Goal: Contribute content: Contribute content

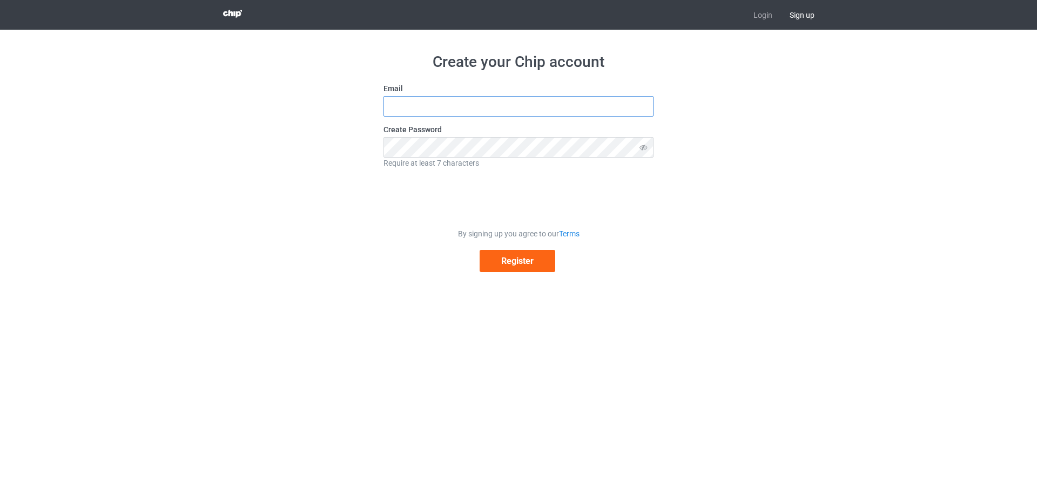
click at [504, 101] on input "text" at bounding box center [518, 106] width 270 height 21
type input "[EMAIL_ADDRESS][DOMAIN_NAME]"
click at [524, 265] on button "Register" at bounding box center [518, 261] width 76 height 22
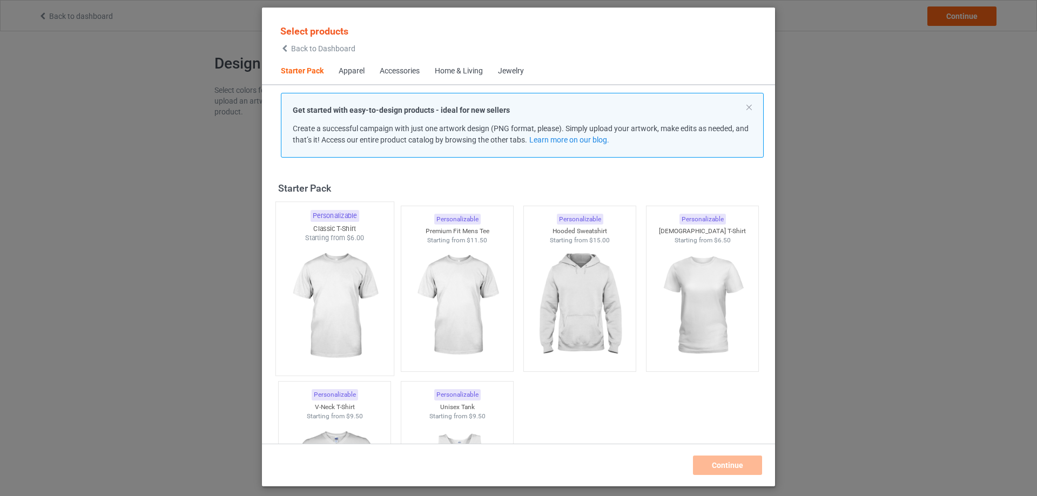
click at [342, 293] on img at bounding box center [335, 306] width 102 height 127
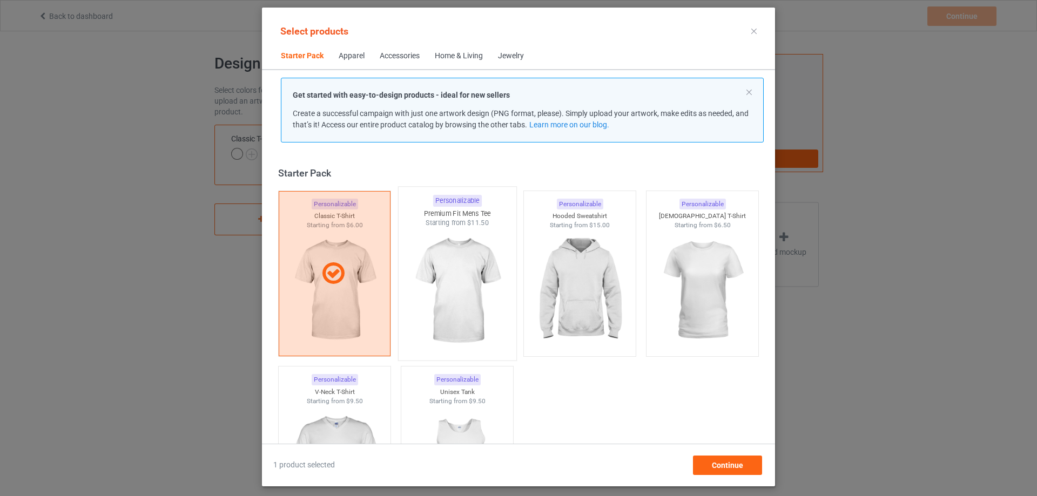
click at [454, 299] on img at bounding box center [457, 291] width 102 height 127
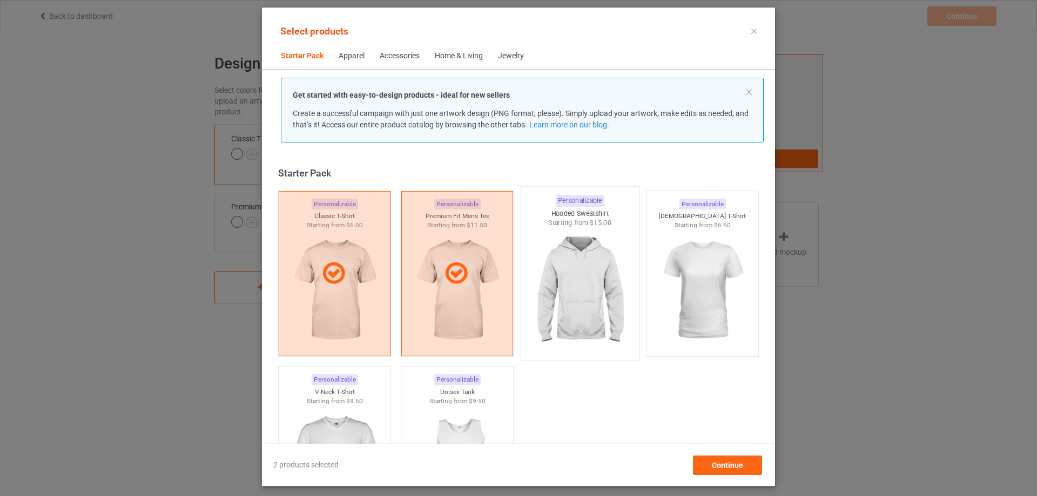
click at [573, 316] on img at bounding box center [580, 291] width 102 height 127
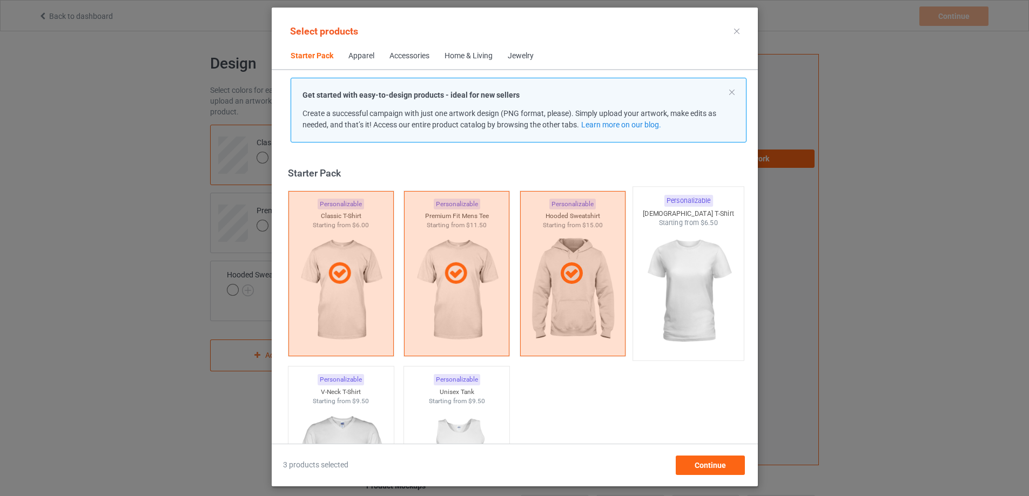
click at [712, 296] on img at bounding box center [688, 291] width 102 height 127
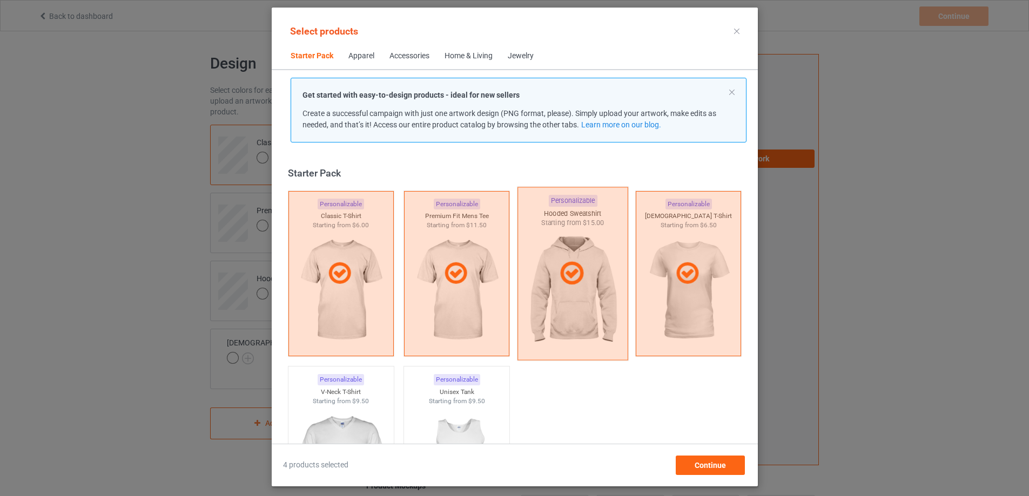
scroll to position [108, 0]
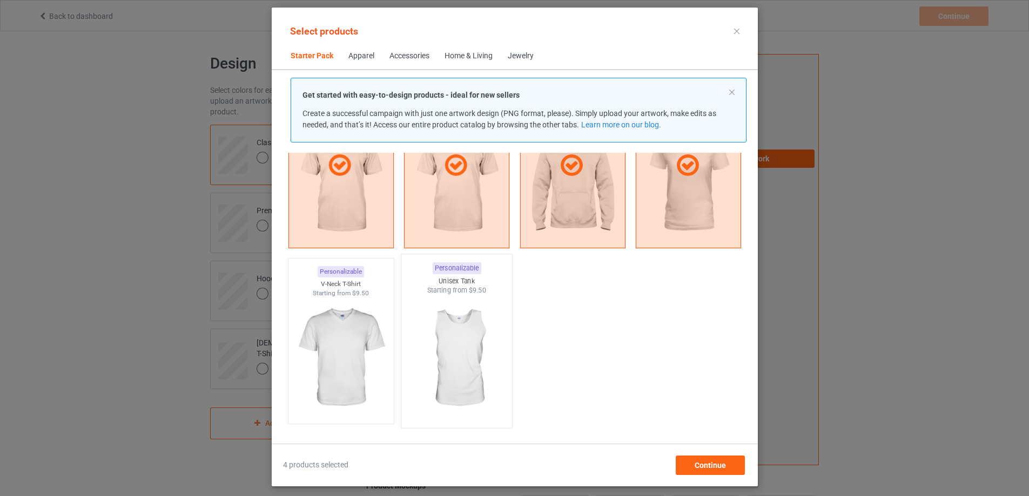
click at [466, 347] on img at bounding box center [457, 358] width 102 height 127
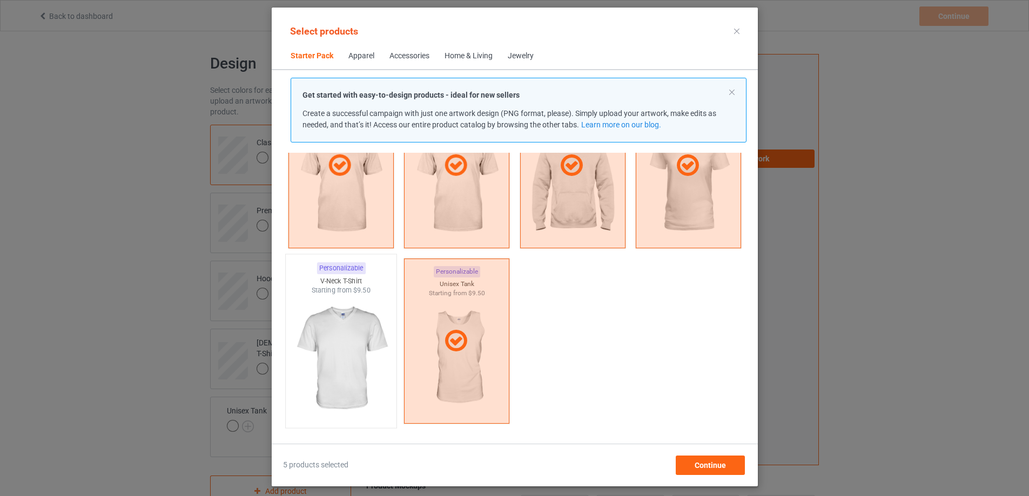
click at [311, 348] on img at bounding box center [341, 358] width 102 height 127
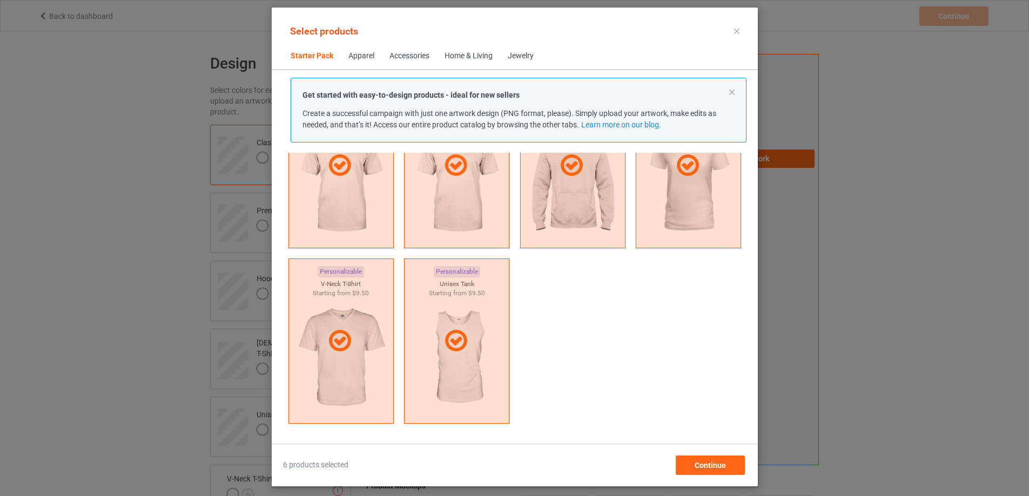
scroll to position [324, 0]
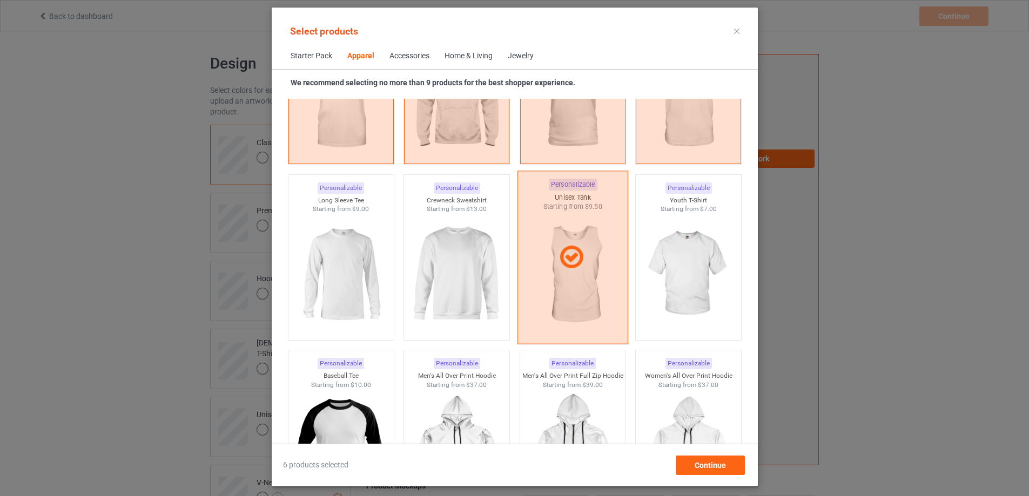
scroll to position [756, 0]
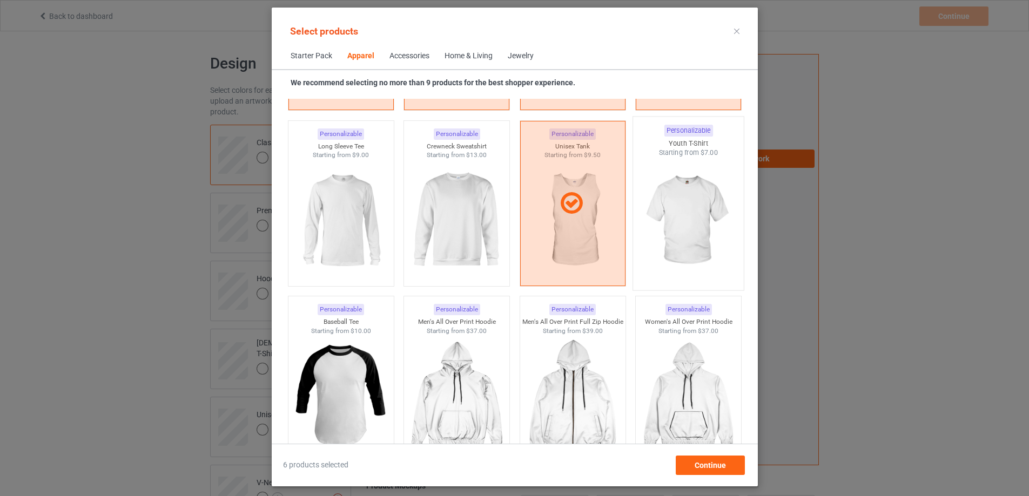
click at [693, 226] on img at bounding box center [688, 221] width 102 height 127
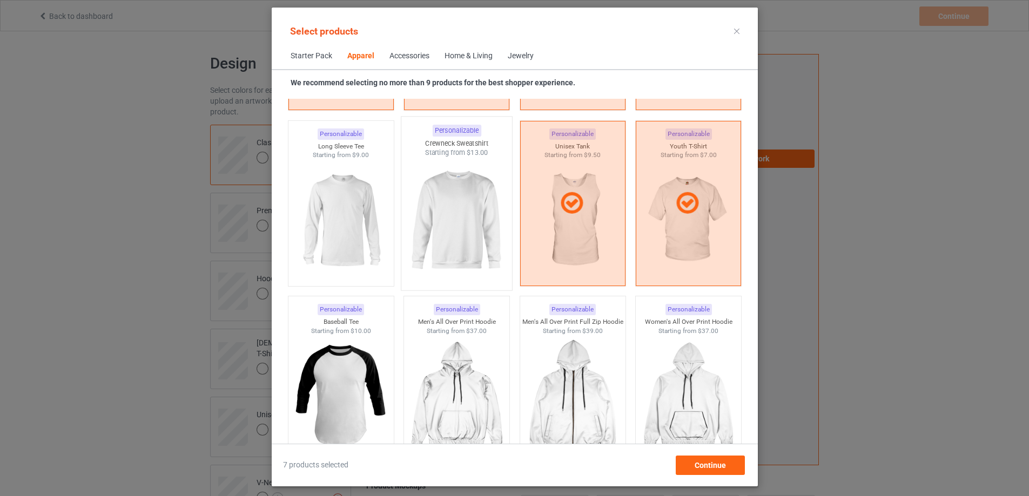
click at [445, 228] on img at bounding box center [457, 221] width 102 height 127
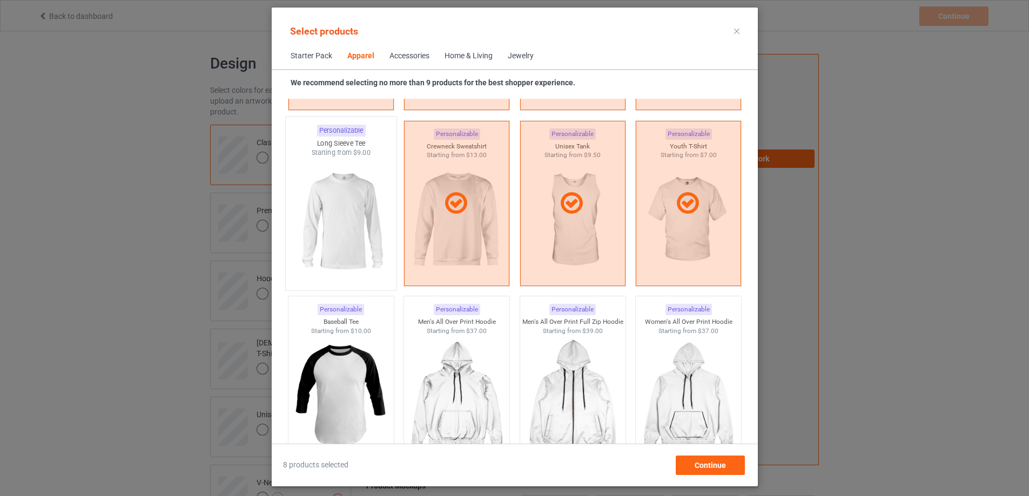
click at [335, 225] on img at bounding box center [341, 221] width 102 height 127
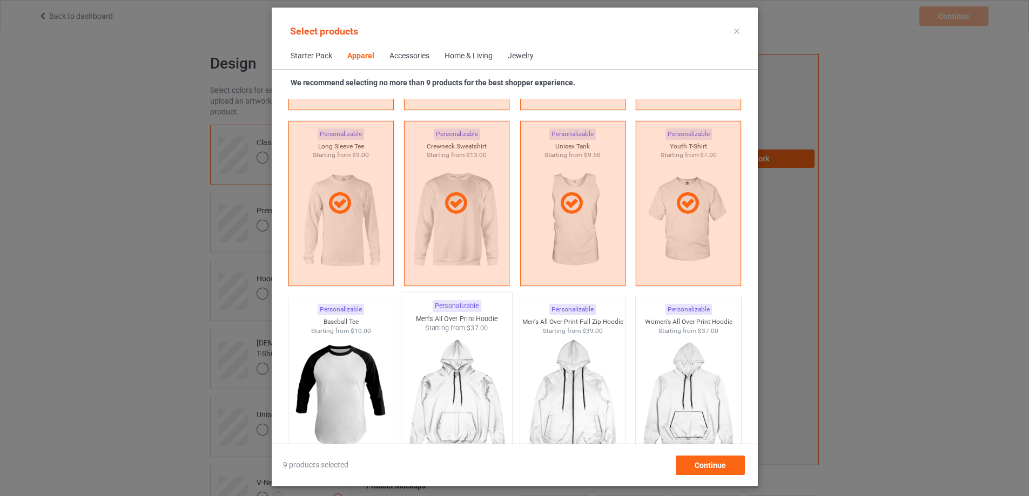
scroll to position [864, 0]
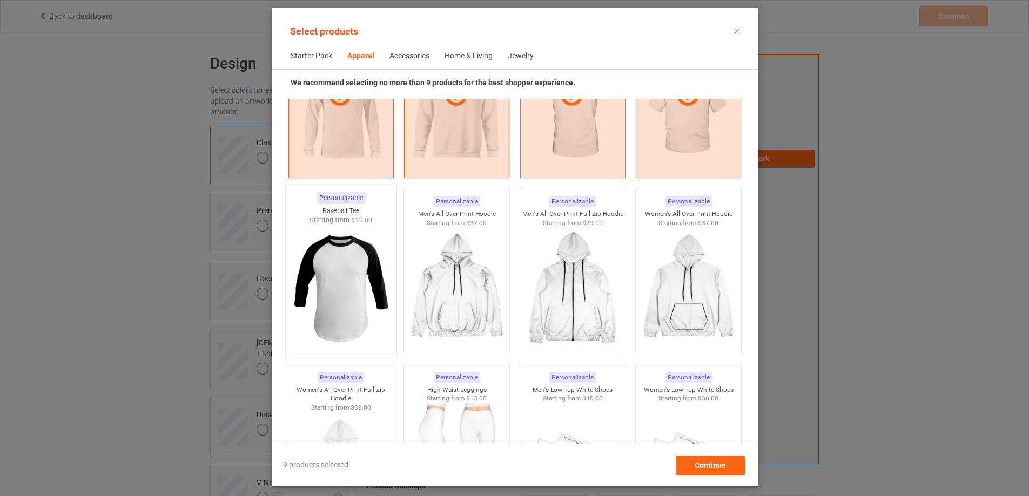
click at [345, 283] on img at bounding box center [341, 288] width 102 height 127
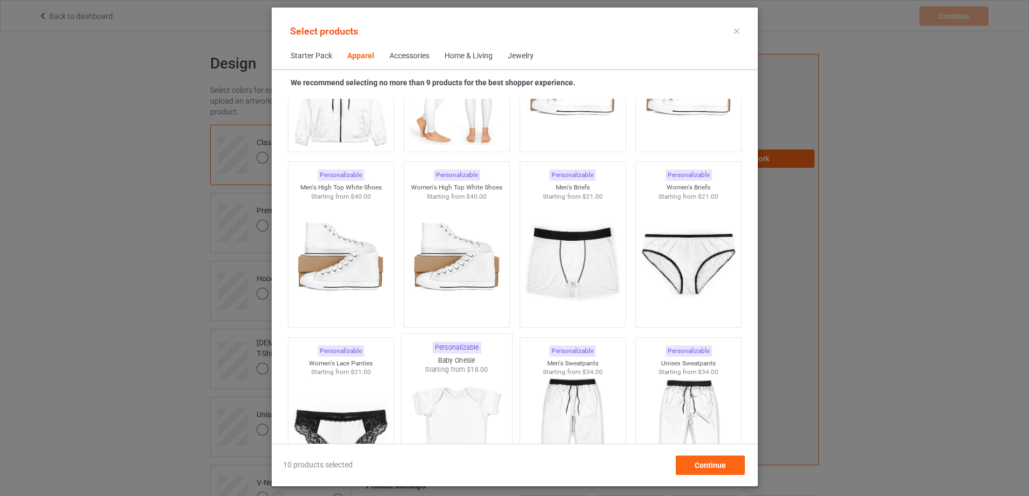
scroll to position [1404, 0]
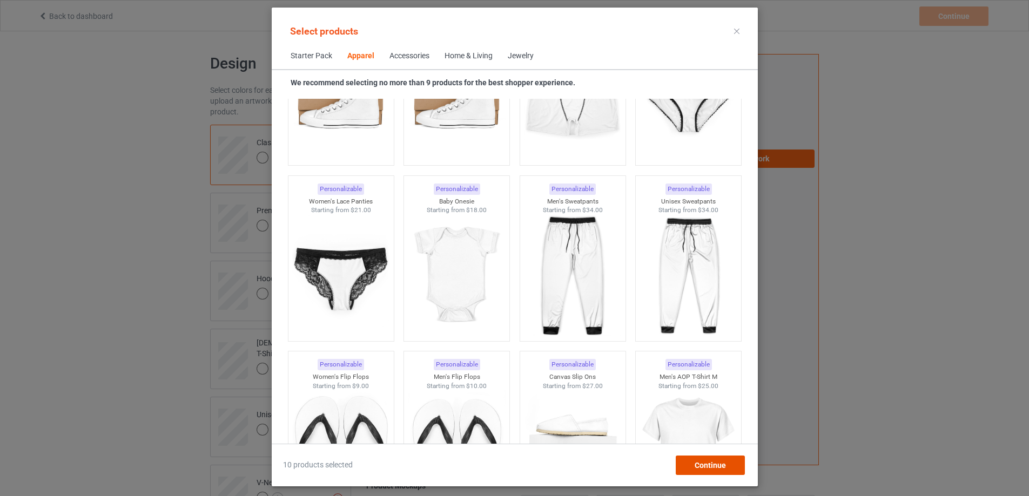
click at [722, 461] on span "Continue" at bounding box center [709, 465] width 31 height 9
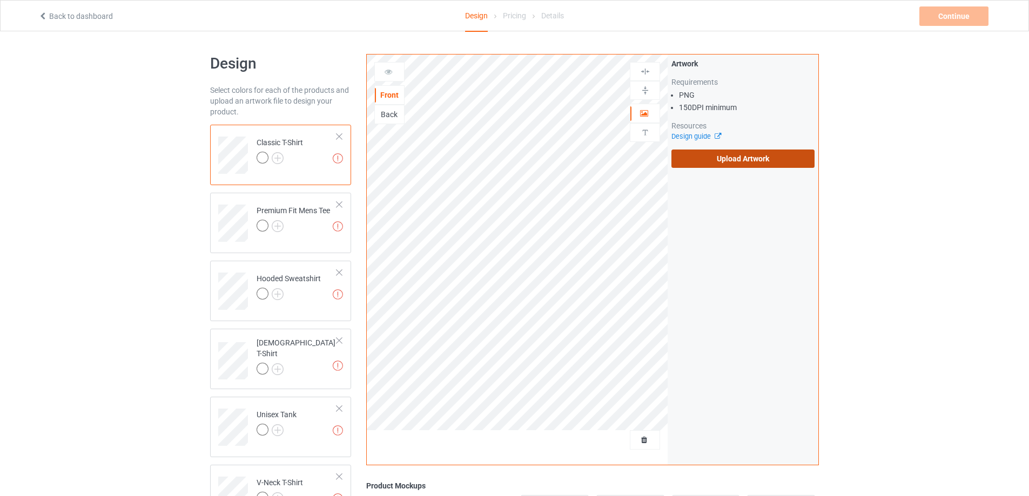
click at [722, 156] on label "Upload Artwork" at bounding box center [742, 159] width 143 height 18
click at [0, 0] on input "Upload Artwork" at bounding box center [0, 0] width 0 height 0
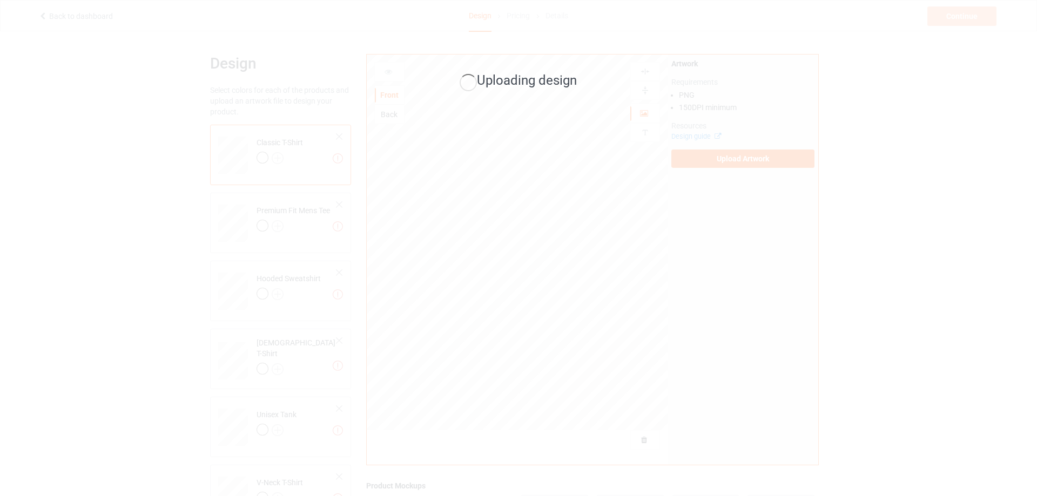
click at [751, 278] on div "Uploading design" at bounding box center [518, 248] width 1037 height 496
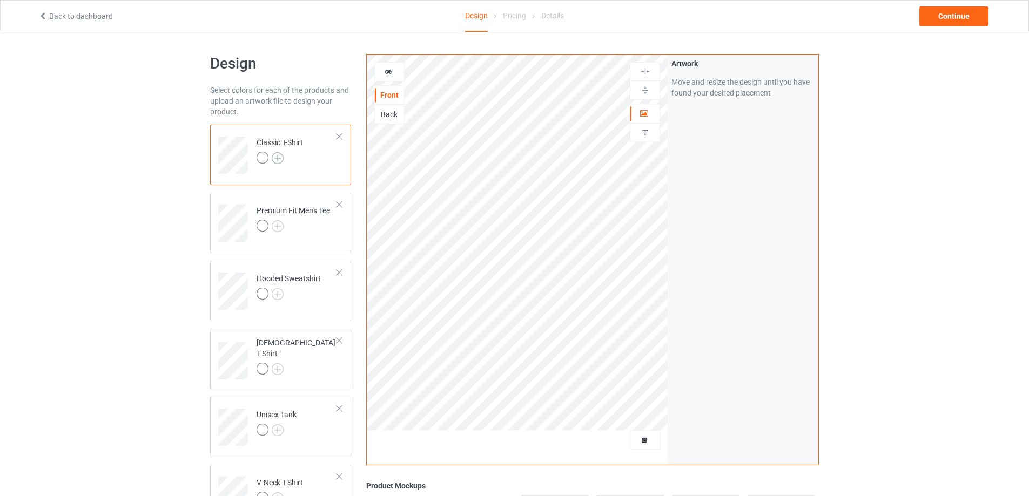
click at [275, 157] on img at bounding box center [278, 158] width 12 height 12
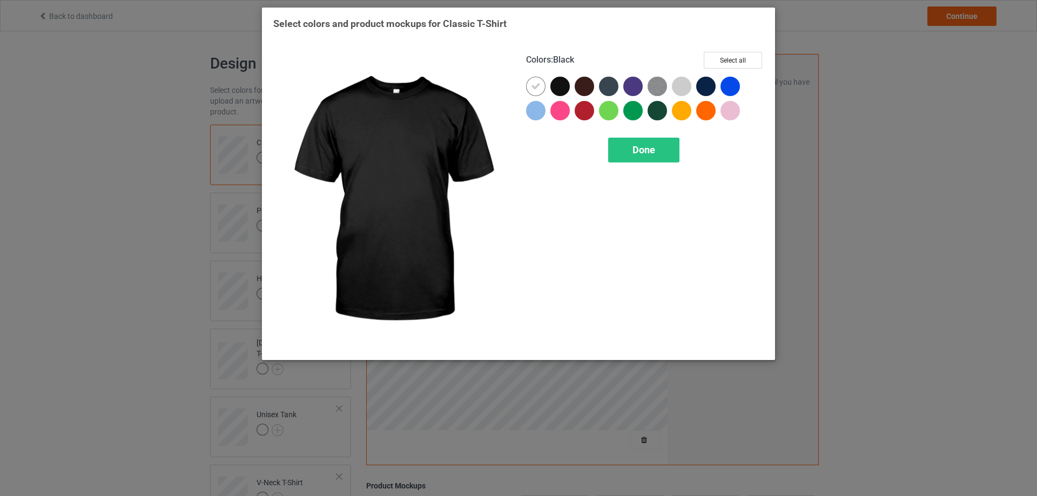
click at [563, 85] on div at bounding box center [559, 86] width 19 height 19
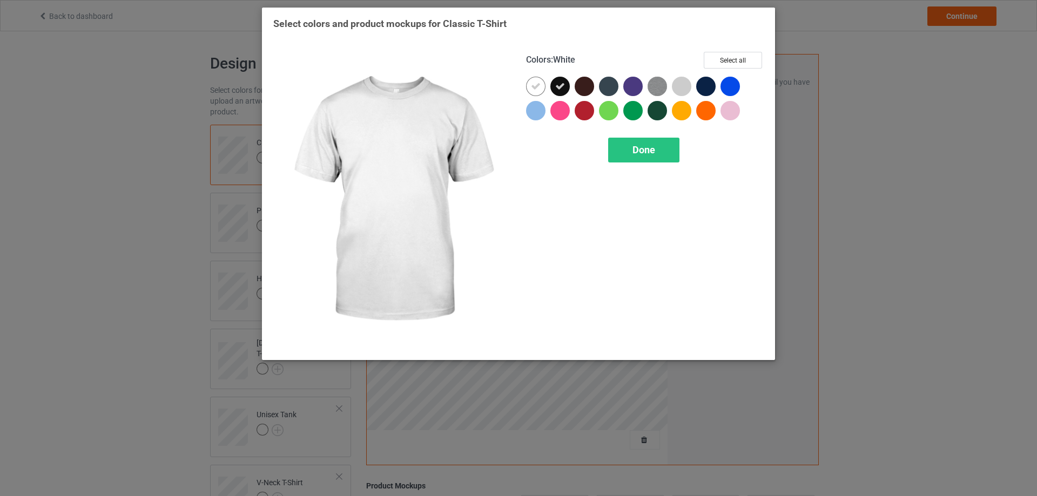
click at [536, 87] on icon at bounding box center [536, 87] width 10 height 10
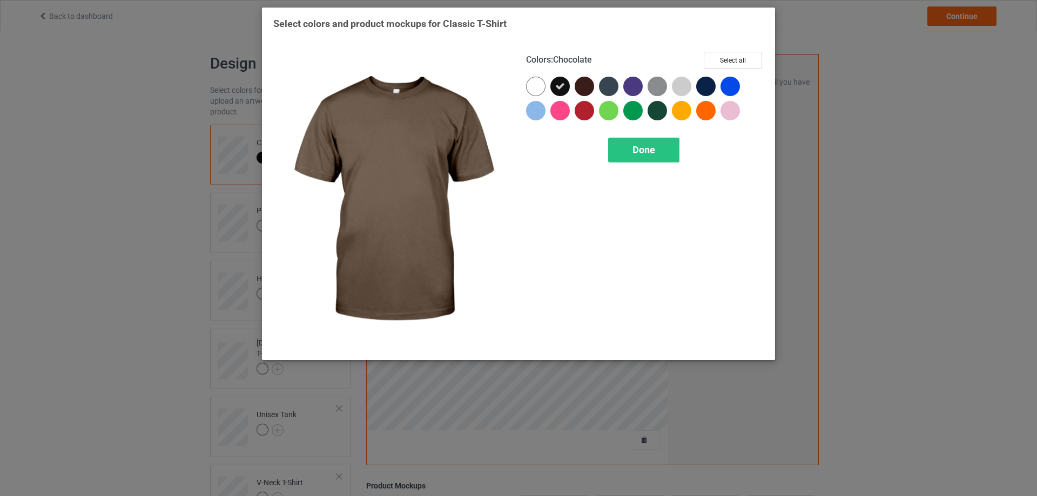
click at [585, 85] on div at bounding box center [584, 86] width 19 height 19
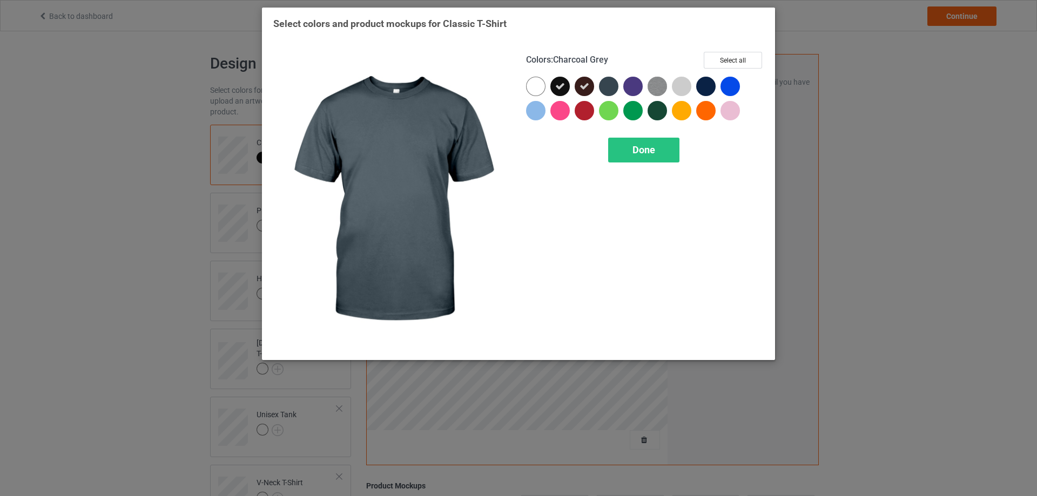
drag, startPoint x: 610, startPoint y: 85, endPoint x: 632, endPoint y: 89, distance: 22.4
click at [610, 85] on div at bounding box center [608, 86] width 19 height 19
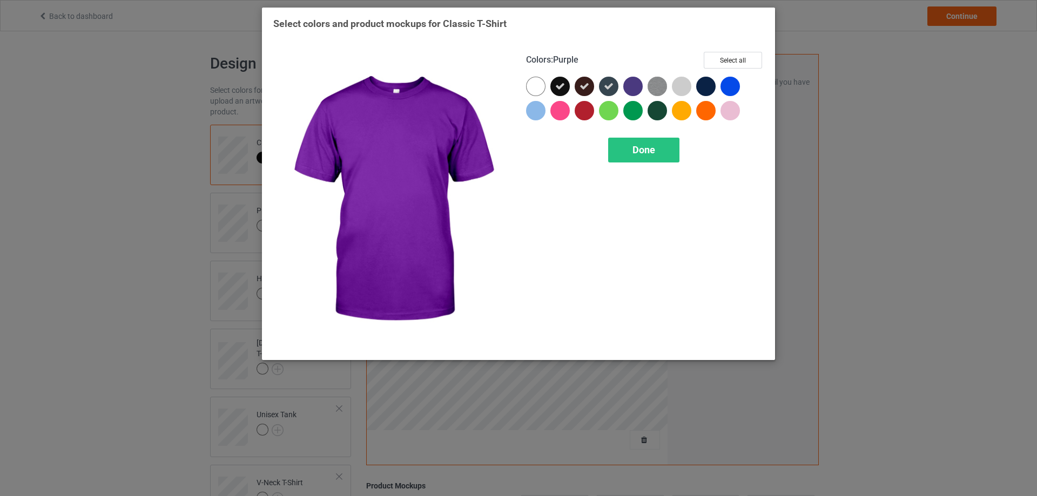
click at [636, 83] on div at bounding box center [632, 86] width 19 height 19
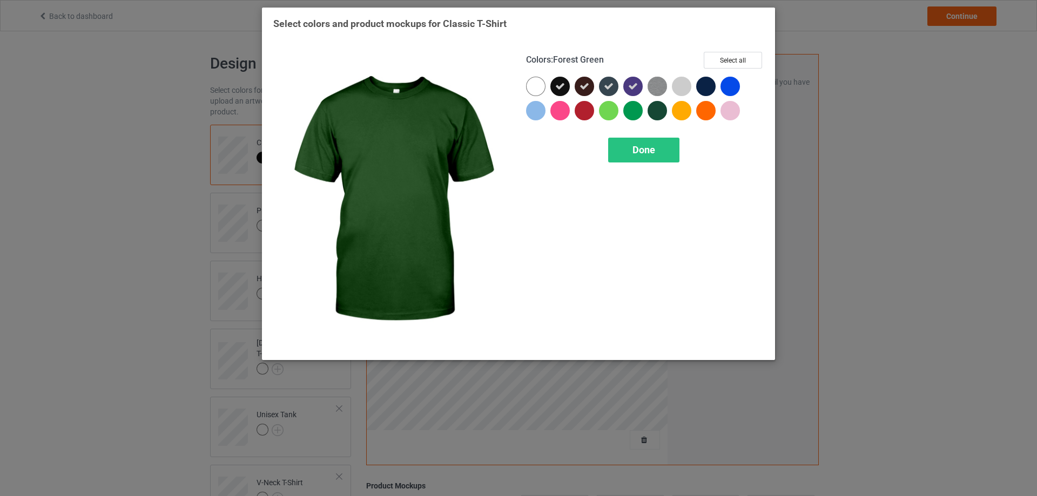
click at [658, 110] on div at bounding box center [657, 110] width 19 height 19
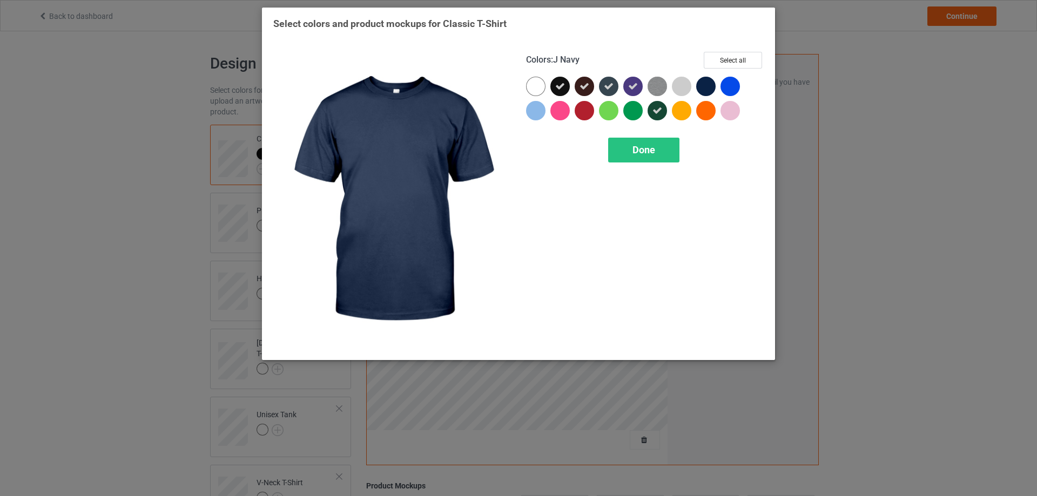
drag, startPoint x: 708, startPoint y: 85, endPoint x: 719, endPoint y: 89, distance: 12.0
click at [707, 85] on div at bounding box center [705, 86] width 19 height 19
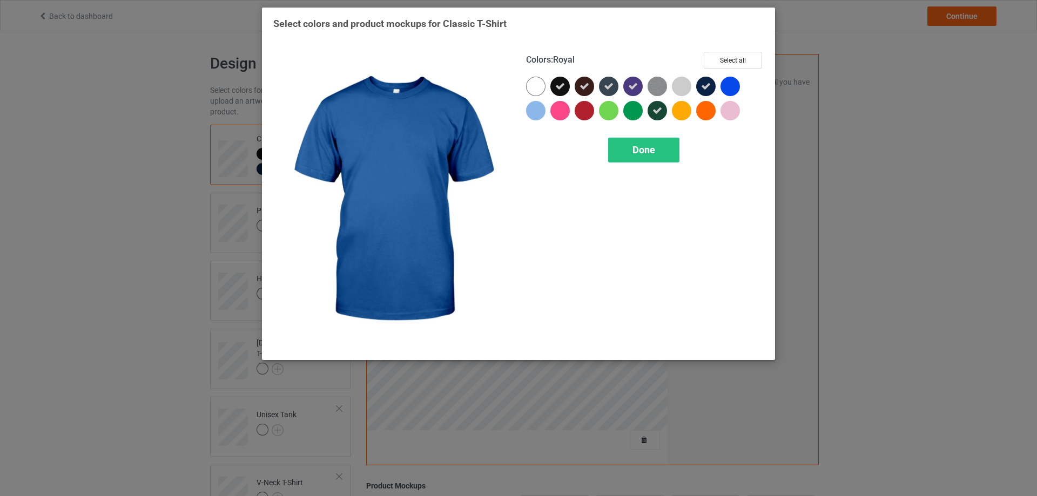
click at [733, 85] on div at bounding box center [729, 86] width 19 height 19
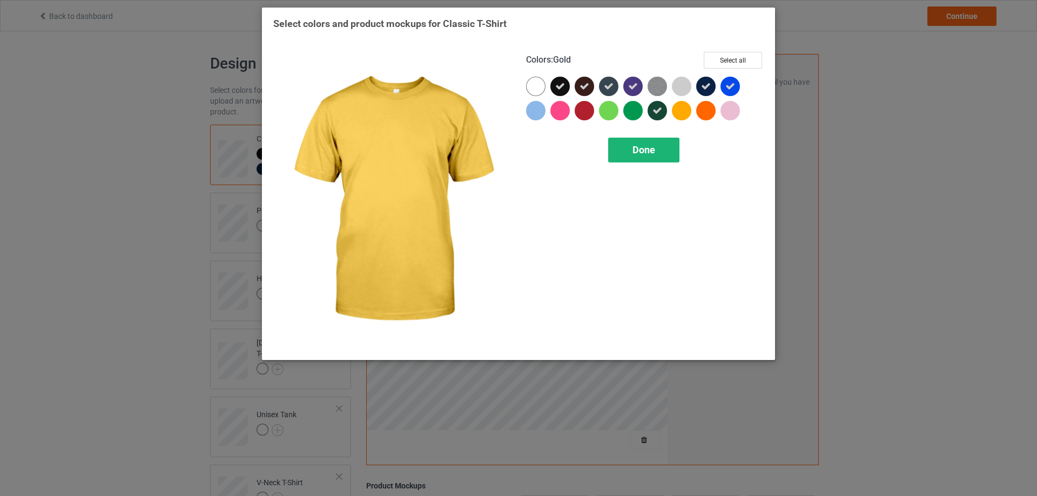
click at [648, 149] on span "Done" at bounding box center [643, 149] width 23 height 11
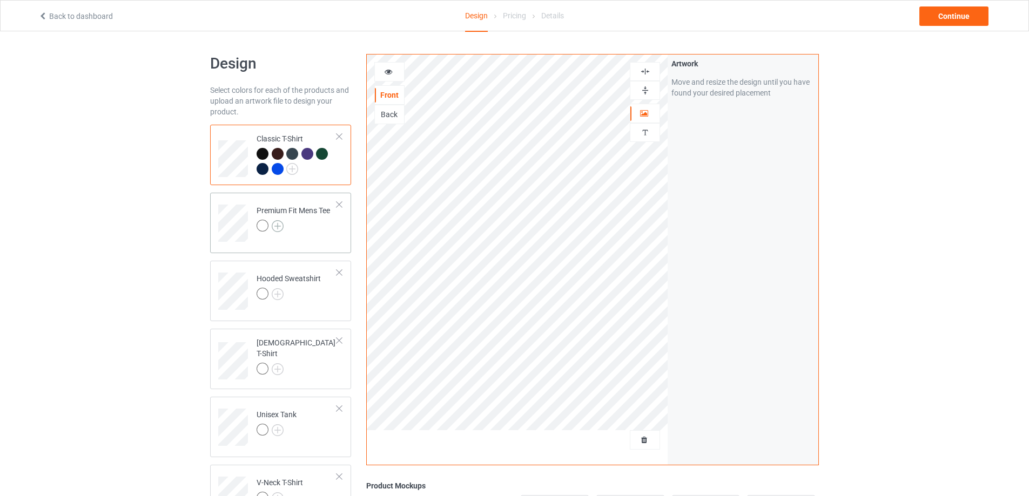
click at [280, 225] on img at bounding box center [278, 226] width 12 height 12
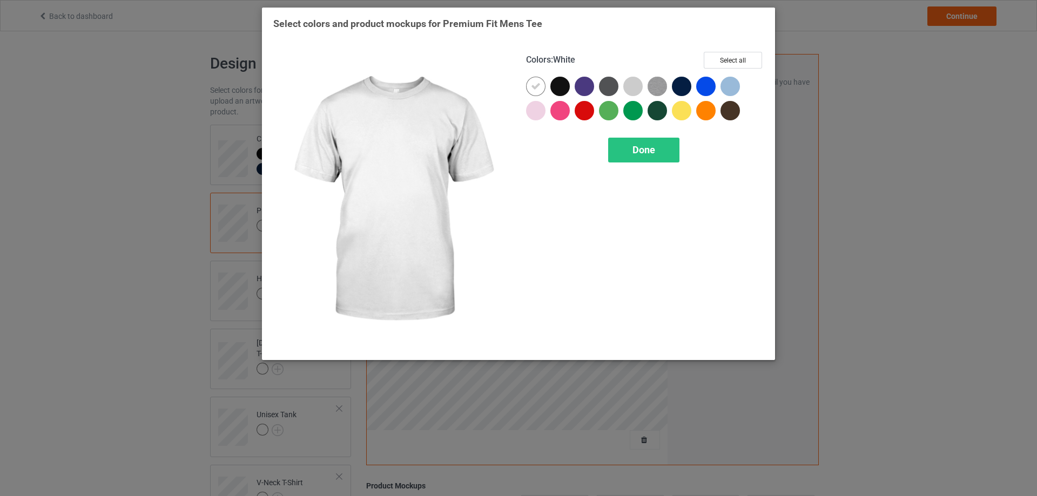
click at [535, 89] on icon at bounding box center [536, 87] width 10 height 10
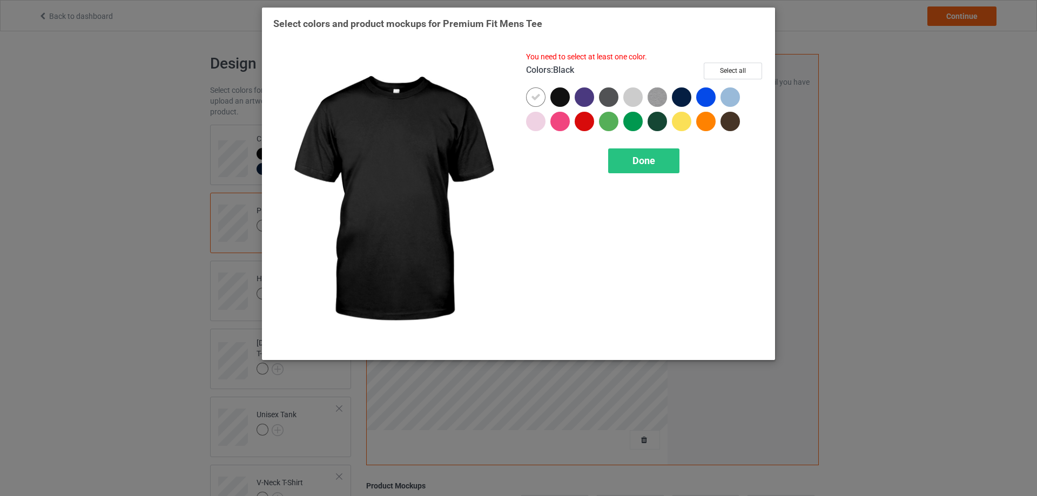
click at [564, 95] on div at bounding box center [559, 96] width 19 height 19
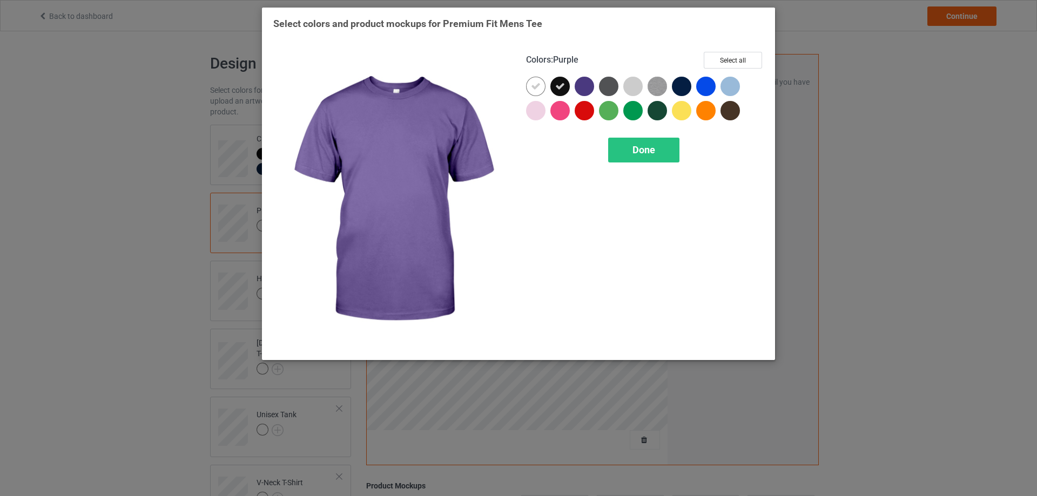
click at [583, 80] on div at bounding box center [584, 86] width 19 height 19
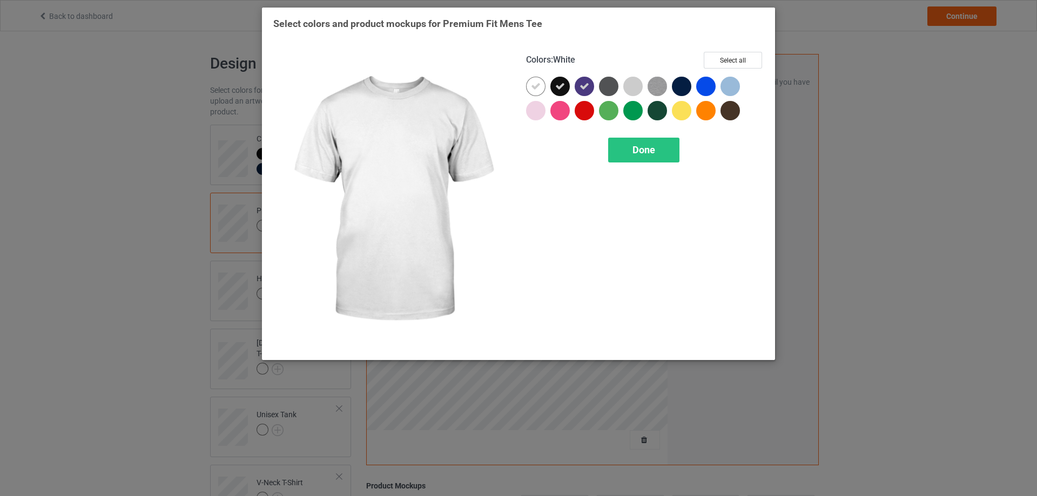
click at [547, 87] on div at bounding box center [538, 89] width 24 height 24
click at [536, 85] on div at bounding box center [535, 86] width 19 height 19
click at [538, 90] on icon at bounding box center [536, 87] width 10 height 10
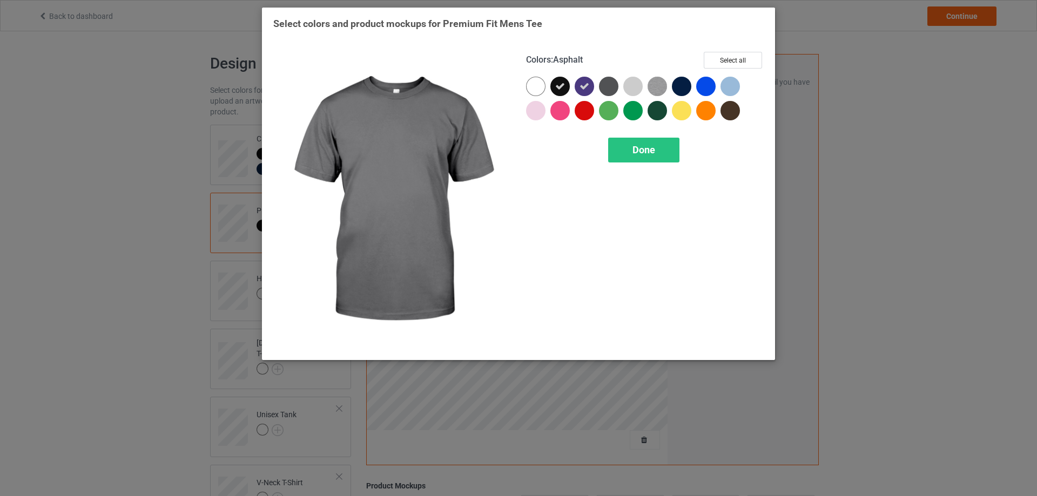
drag, startPoint x: 607, startPoint y: 85, endPoint x: 621, endPoint y: 89, distance: 14.5
click at [608, 85] on div at bounding box center [608, 86] width 19 height 19
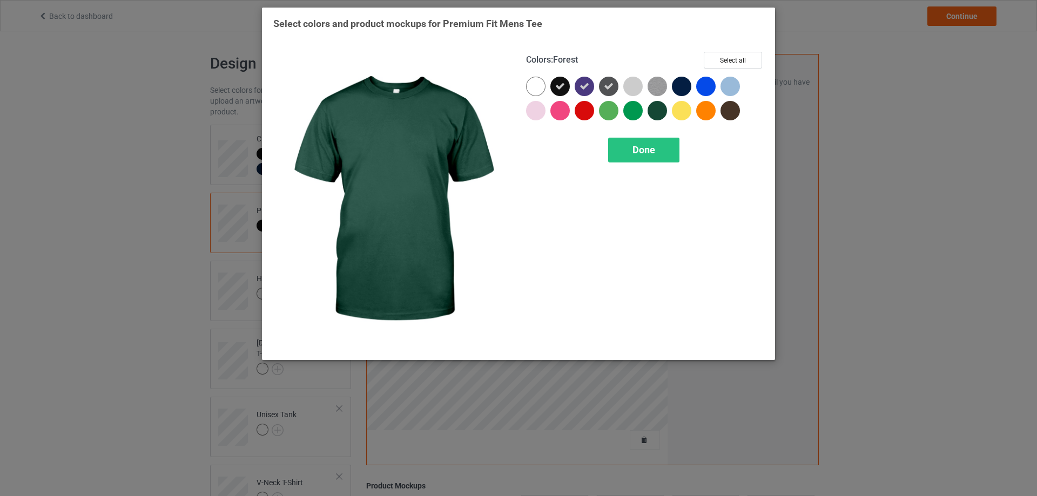
click at [655, 111] on div at bounding box center [657, 110] width 19 height 19
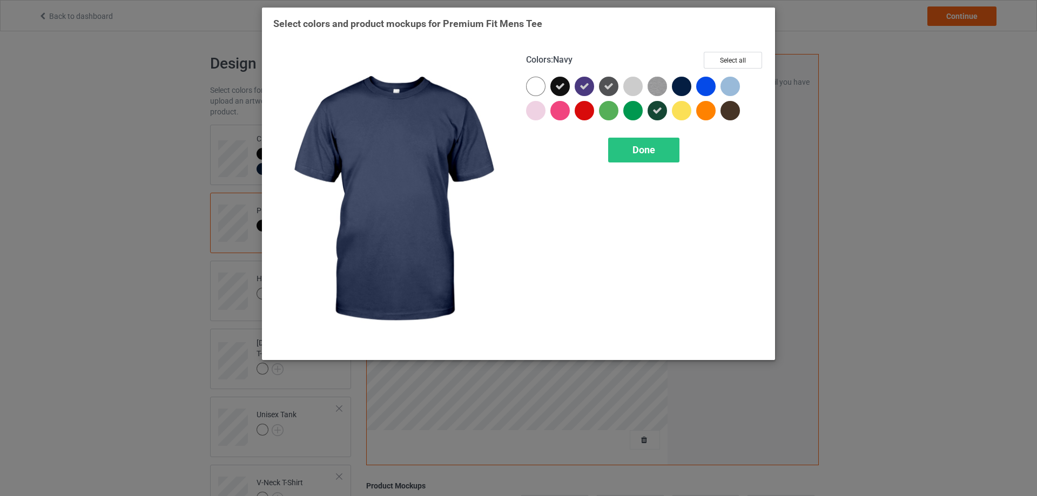
drag, startPoint x: 688, startPoint y: 83, endPoint x: 728, endPoint y: 119, distance: 53.9
click at [688, 82] on div at bounding box center [681, 86] width 19 height 19
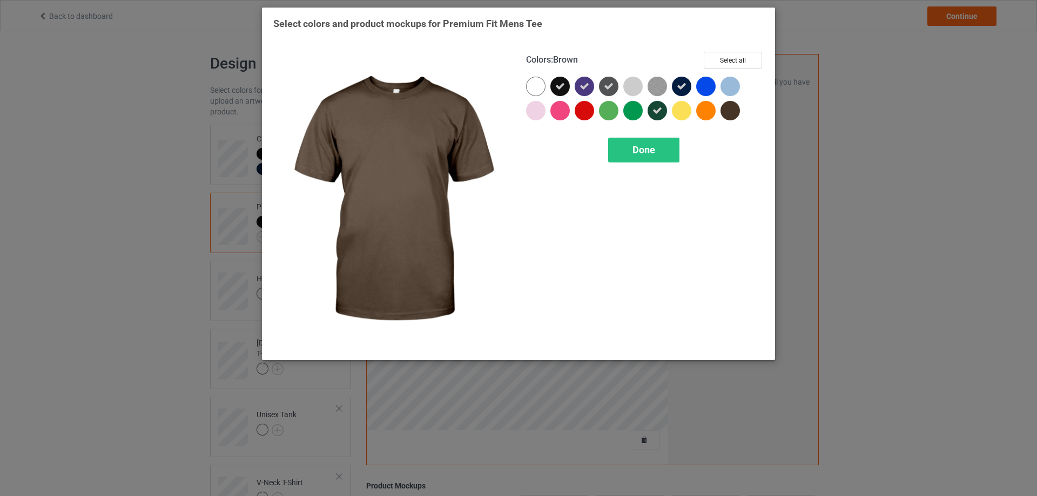
click at [733, 107] on div at bounding box center [729, 110] width 19 height 19
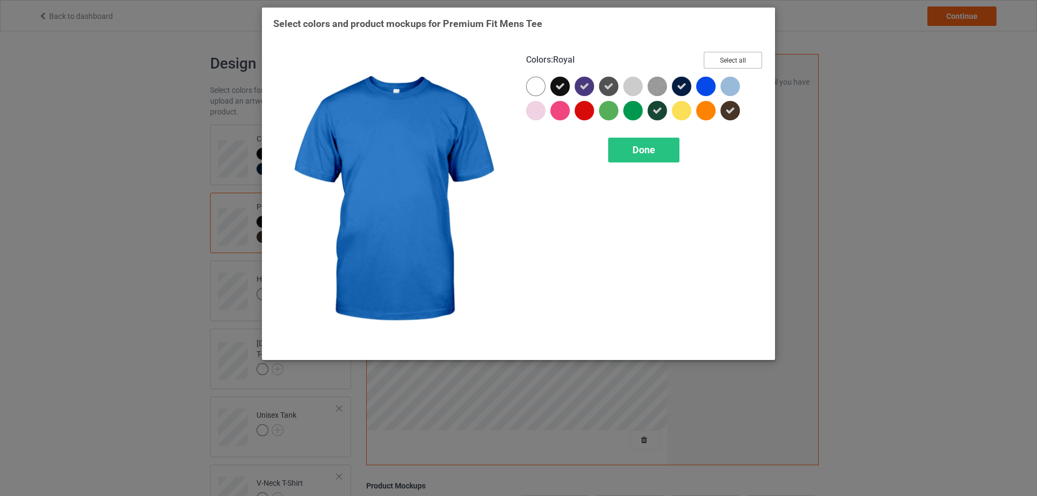
click at [729, 60] on button "Select all" at bounding box center [733, 60] width 58 height 17
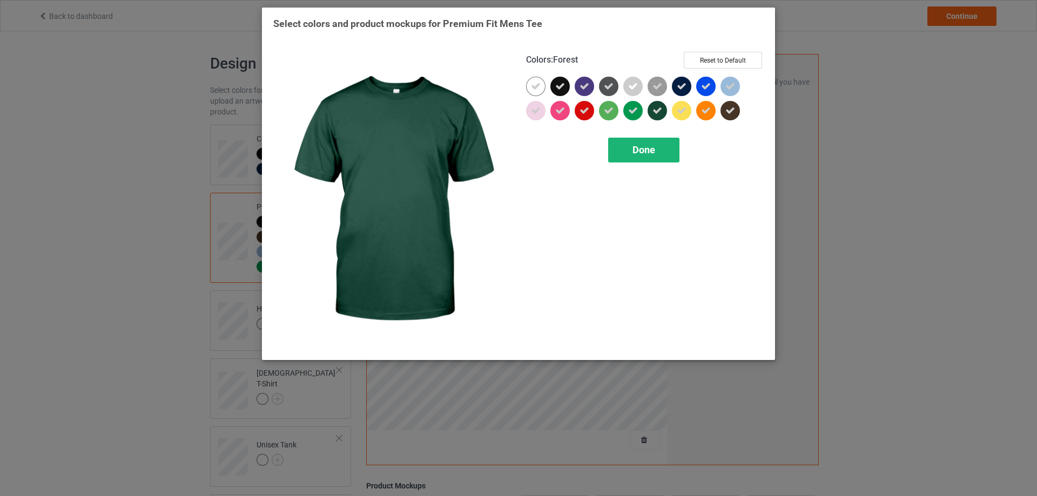
click at [645, 145] on div "Done" at bounding box center [643, 150] width 71 height 25
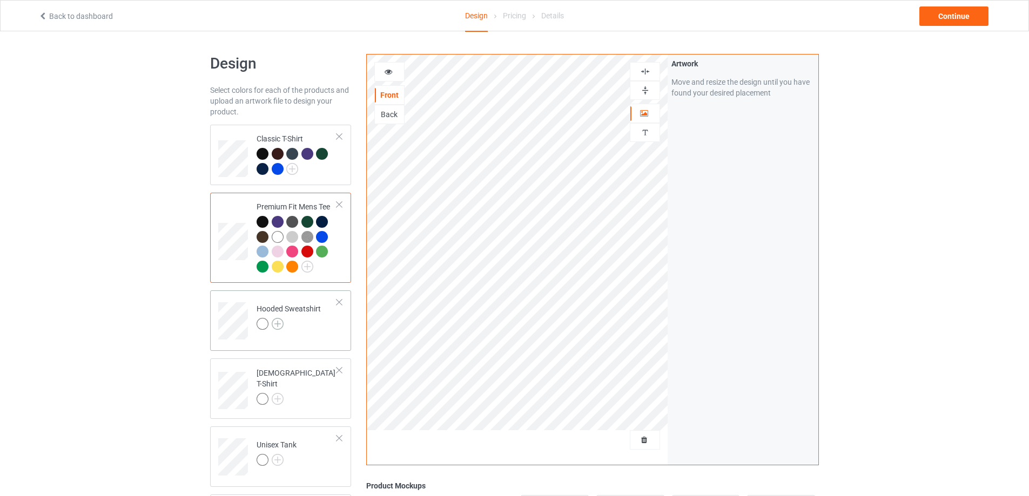
click at [281, 325] on img at bounding box center [278, 324] width 12 height 12
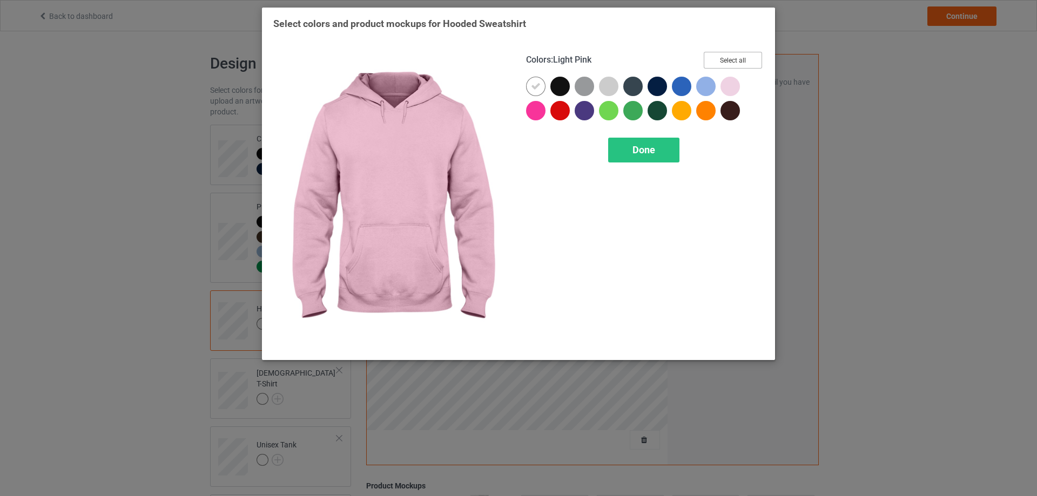
drag, startPoint x: 746, startPoint y: 57, endPoint x: 736, endPoint y: 62, distance: 11.1
click at [745, 57] on button "Select all" at bounding box center [733, 60] width 58 height 17
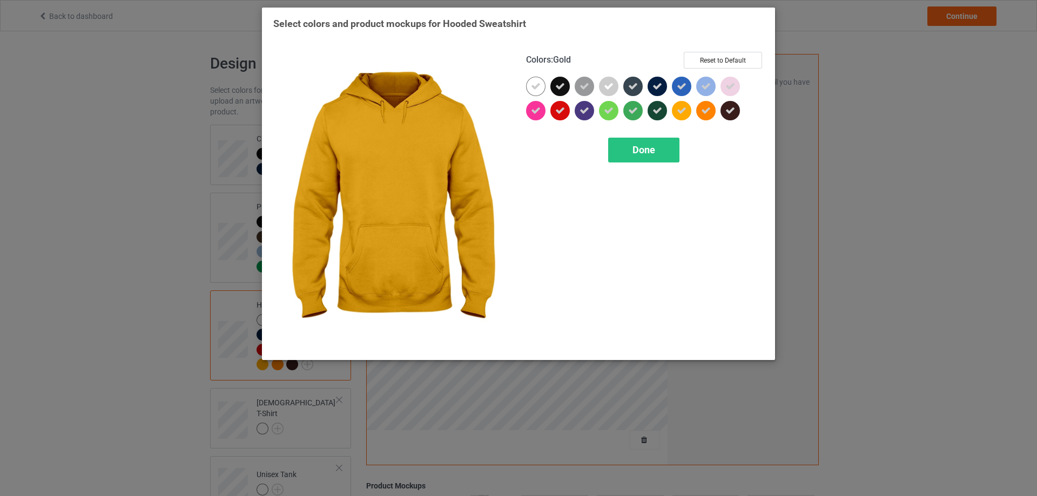
click at [655, 139] on div "Done" at bounding box center [643, 150] width 71 height 25
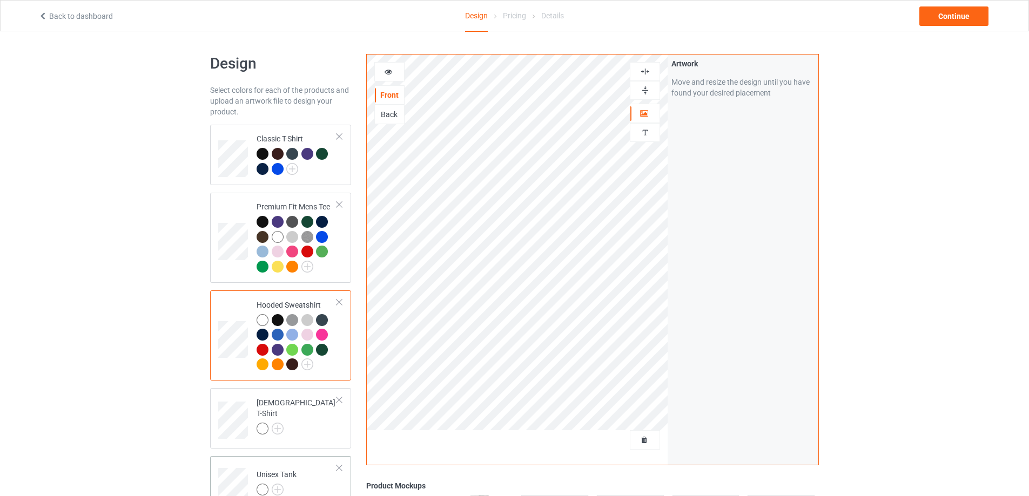
scroll to position [216, 0]
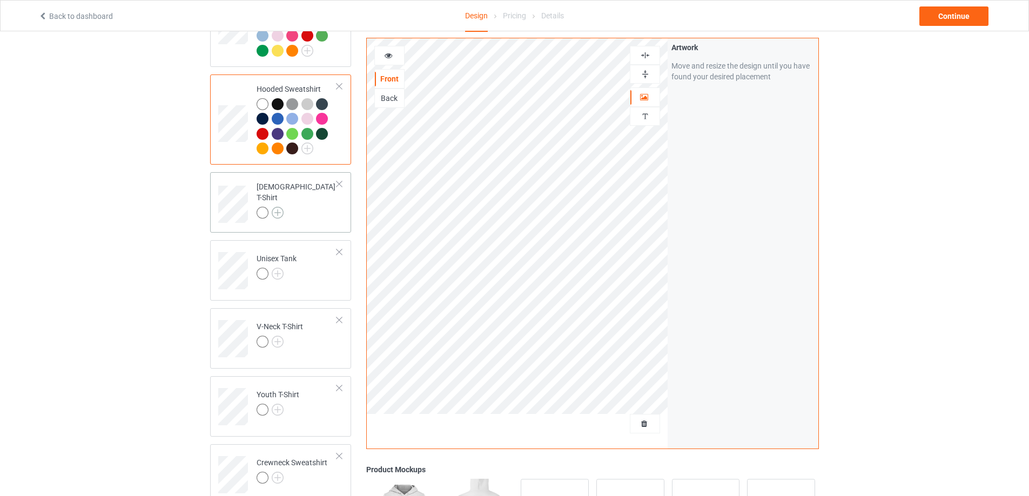
click at [279, 207] on img at bounding box center [278, 213] width 12 height 12
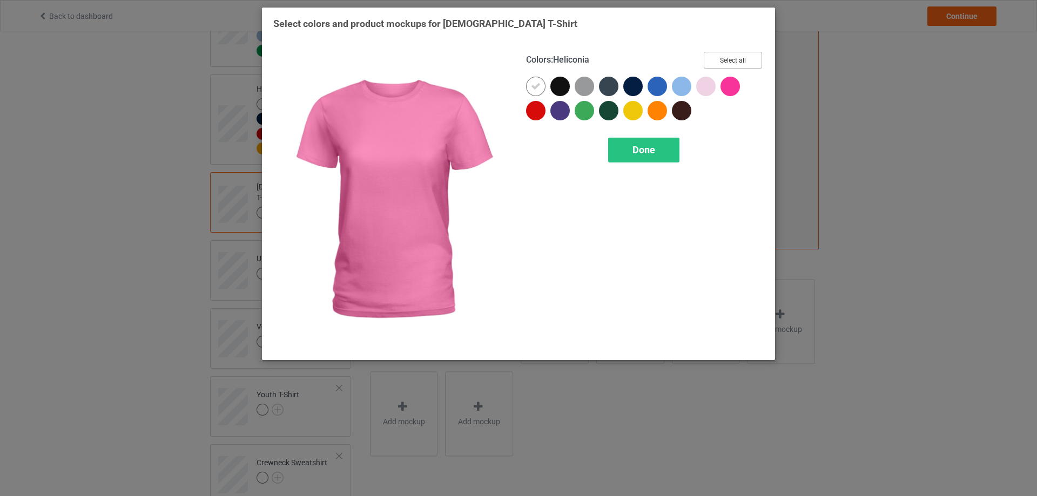
drag, startPoint x: 735, startPoint y: 58, endPoint x: 682, endPoint y: 119, distance: 80.4
click at [733, 58] on button "Select all" at bounding box center [733, 60] width 58 height 17
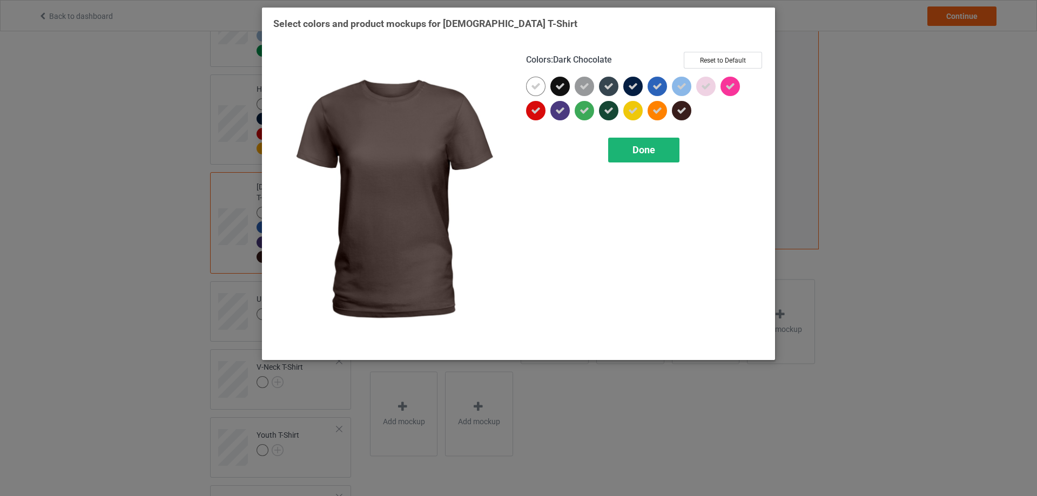
click at [659, 140] on div "Done" at bounding box center [643, 150] width 71 height 25
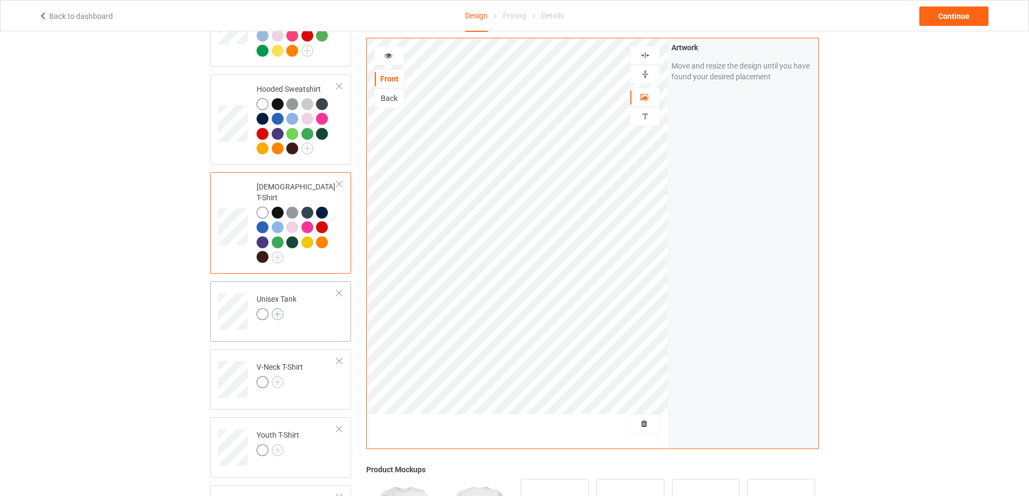
click at [279, 308] on img at bounding box center [278, 314] width 12 height 12
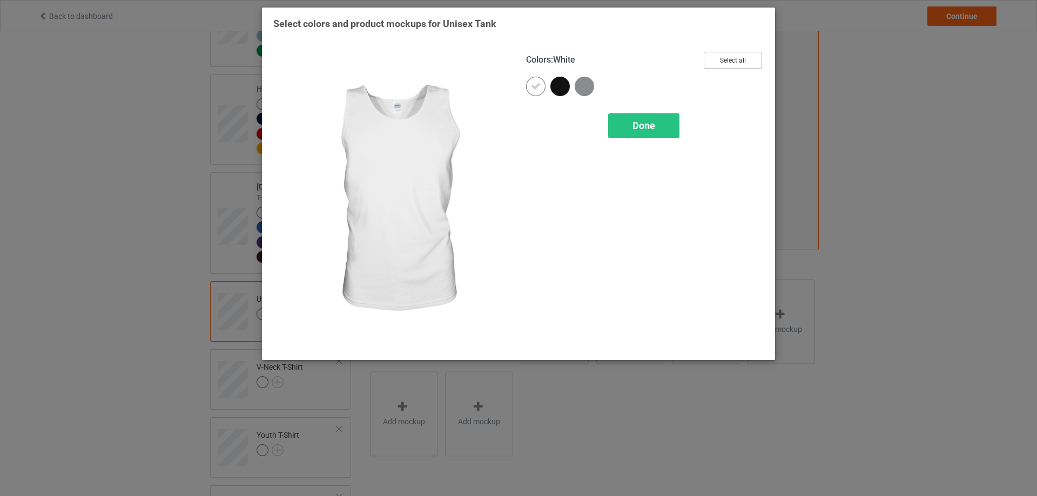
drag, startPoint x: 726, startPoint y: 56, endPoint x: 671, endPoint y: 108, distance: 76.4
click at [725, 57] on button "Select all" at bounding box center [733, 60] width 58 height 17
click at [645, 127] on span "Done" at bounding box center [643, 125] width 23 height 11
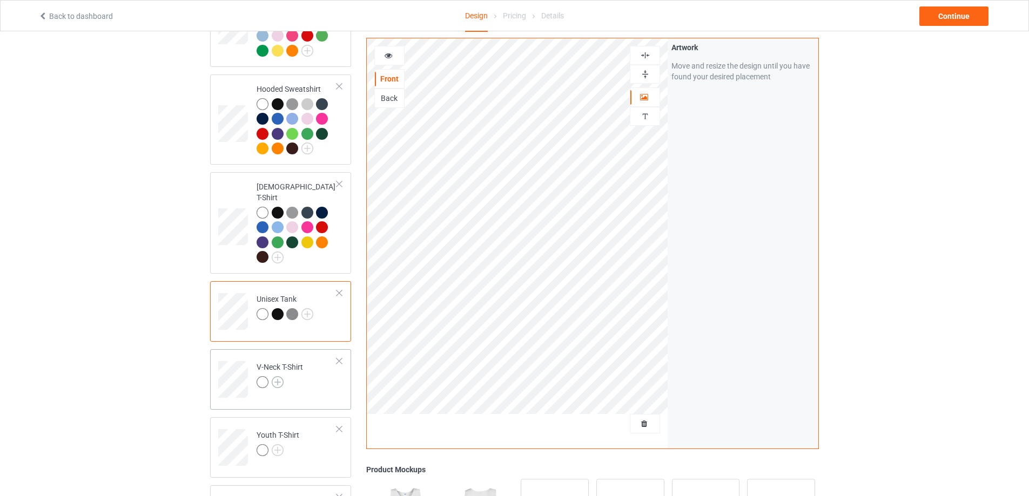
click at [277, 376] on img at bounding box center [278, 382] width 12 height 12
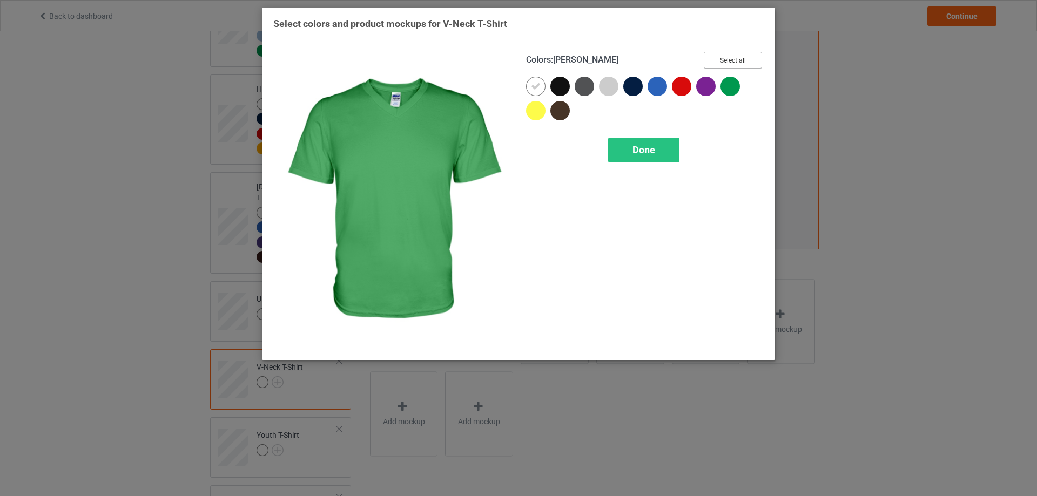
drag, startPoint x: 731, startPoint y: 55, endPoint x: 689, endPoint y: 105, distance: 65.6
click at [730, 56] on button "Select all" at bounding box center [733, 60] width 58 height 17
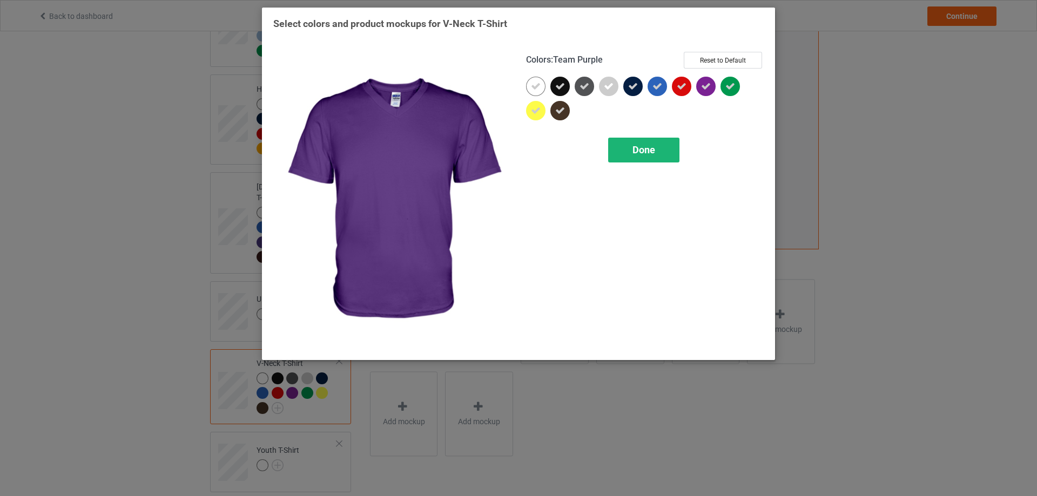
click at [646, 158] on div "Done" at bounding box center [643, 150] width 71 height 25
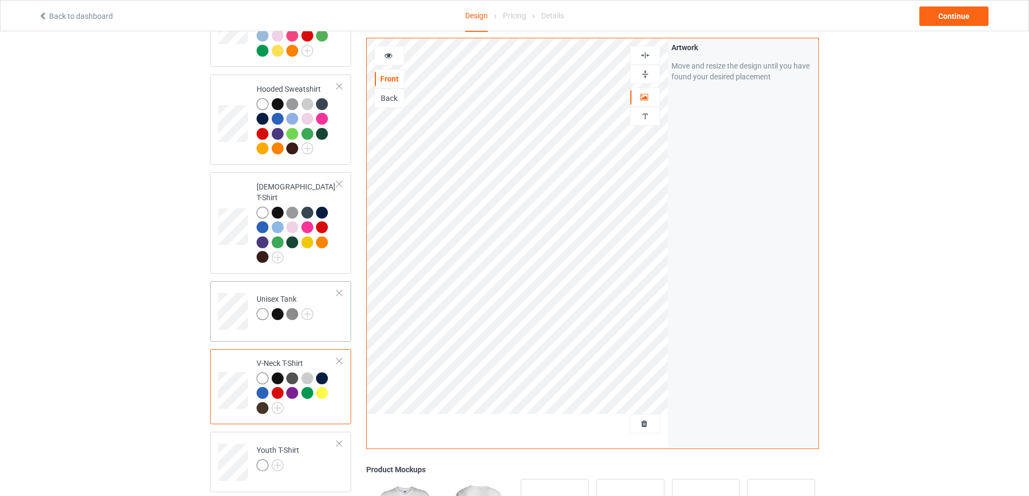
scroll to position [378, 0]
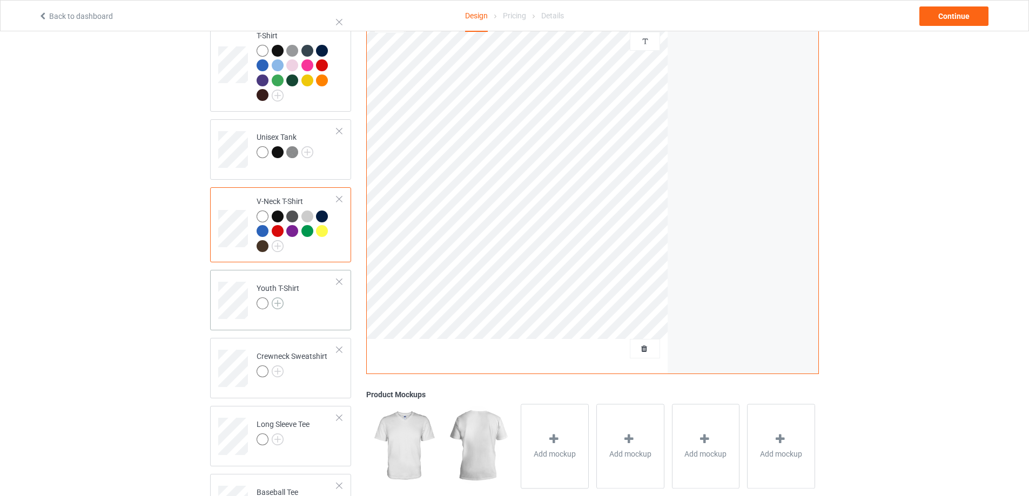
click at [278, 298] on img at bounding box center [278, 304] width 12 height 12
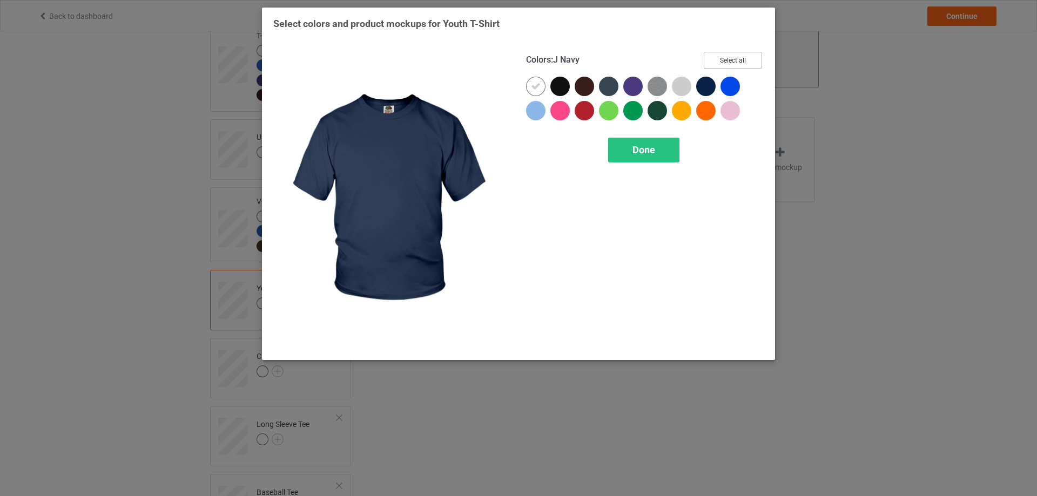
click at [736, 63] on button "Select all" at bounding box center [733, 60] width 58 height 17
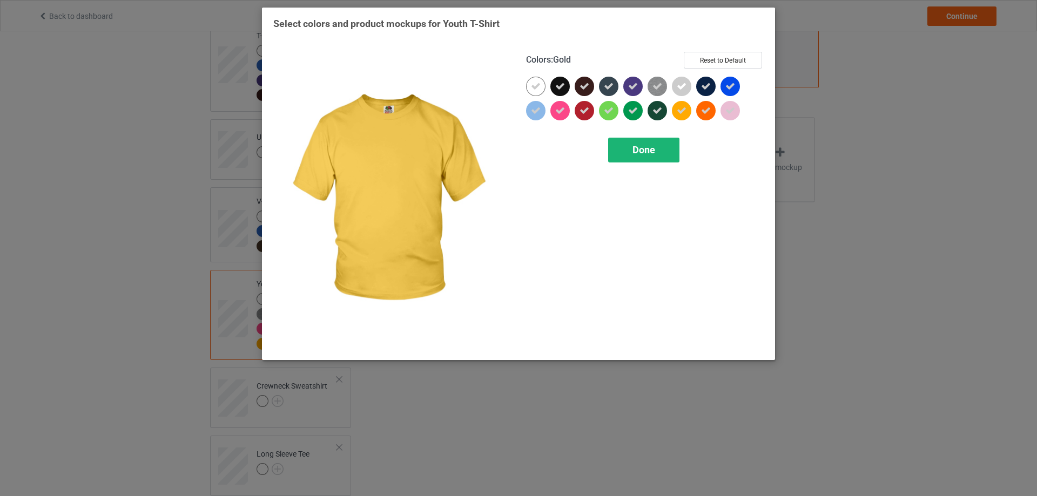
click at [651, 150] on span "Done" at bounding box center [643, 149] width 23 height 11
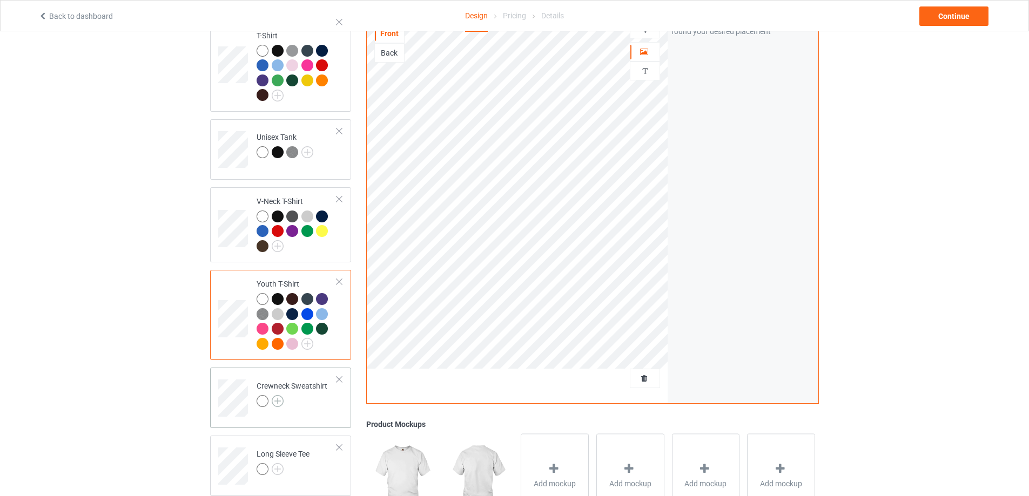
click at [272, 395] on img at bounding box center [278, 401] width 12 height 12
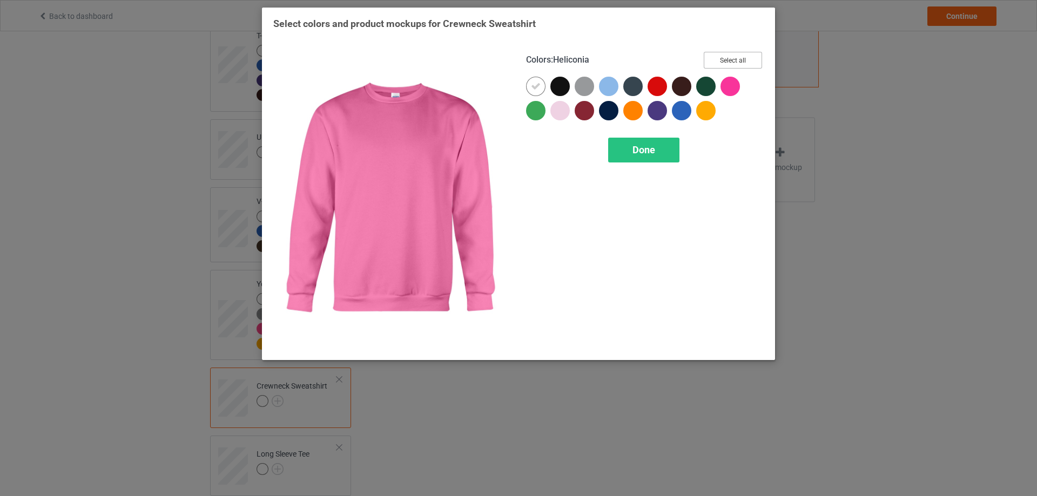
click at [739, 58] on button "Select all" at bounding box center [733, 60] width 58 height 17
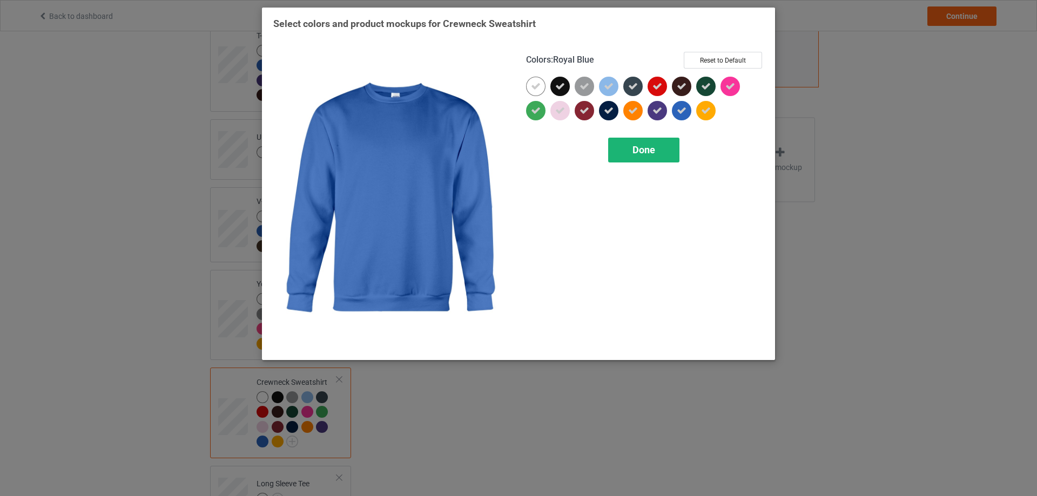
click at [667, 145] on div "Done" at bounding box center [643, 150] width 71 height 25
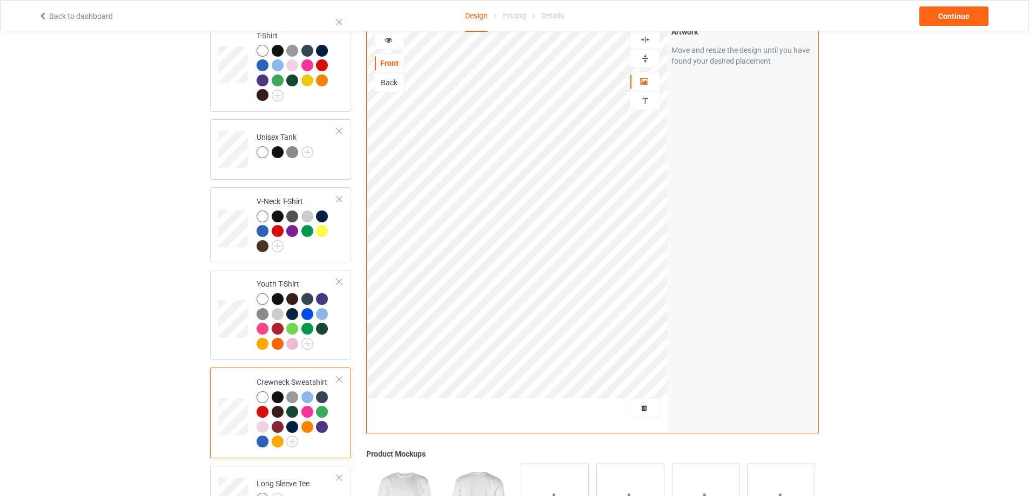
scroll to position [540, 0]
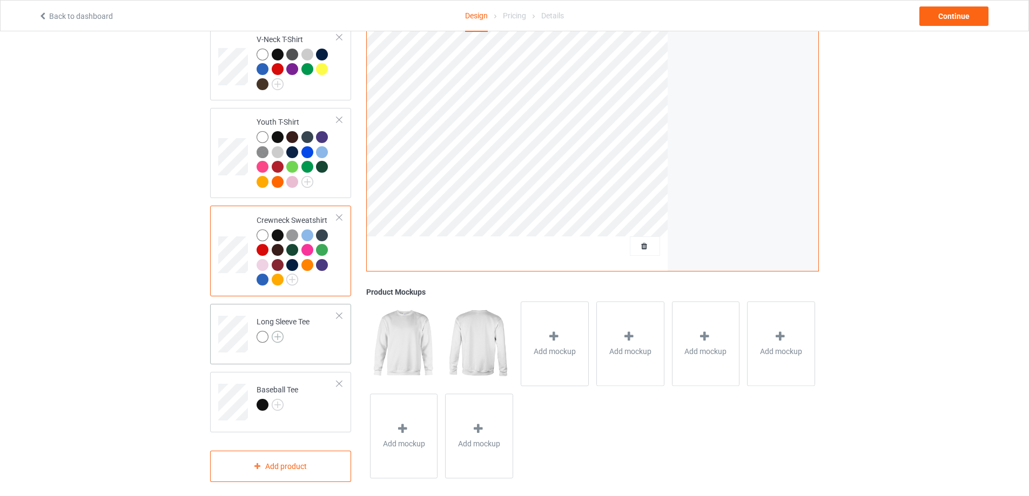
click at [278, 332] on img at bounding box center [278, 337] width 12 height 12
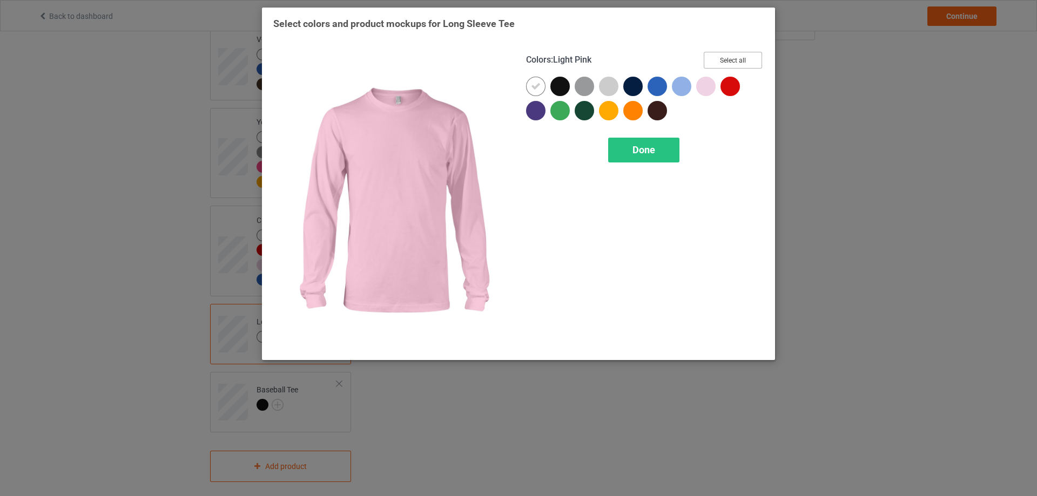
click at [745, 55] on button "Select all" at bounding box center [733, 60] width 58 height 17
click at [645, 139] on div "Done" at bounding box center [643, 150] width 71 height 25
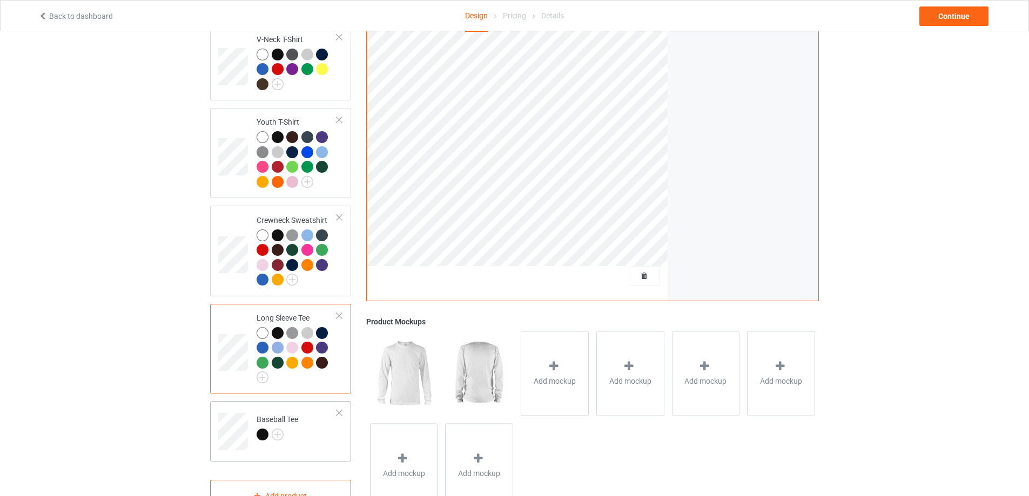
click at [284, 429] on div at bounding box center [278, 436] width 42 height 15
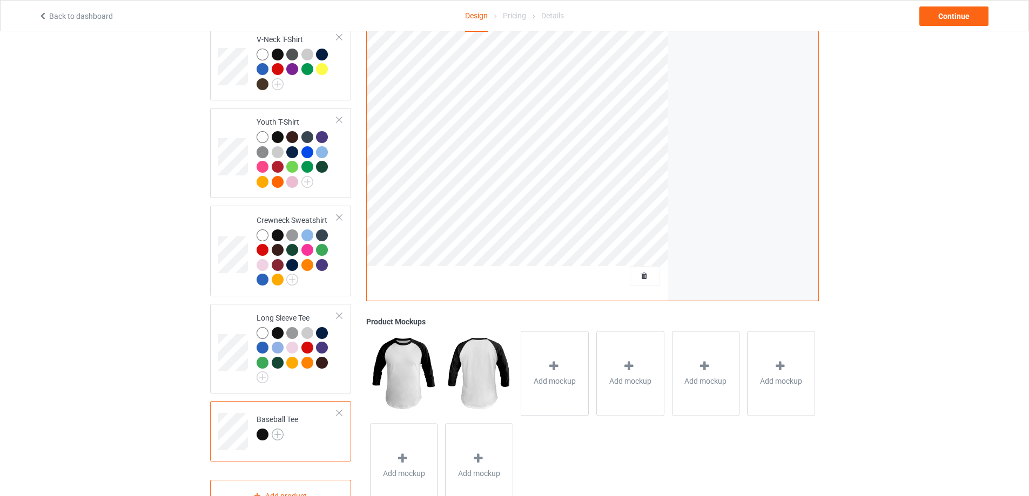
click at [281, 433] on img at bounding box center [278, 435] width 12 height 12
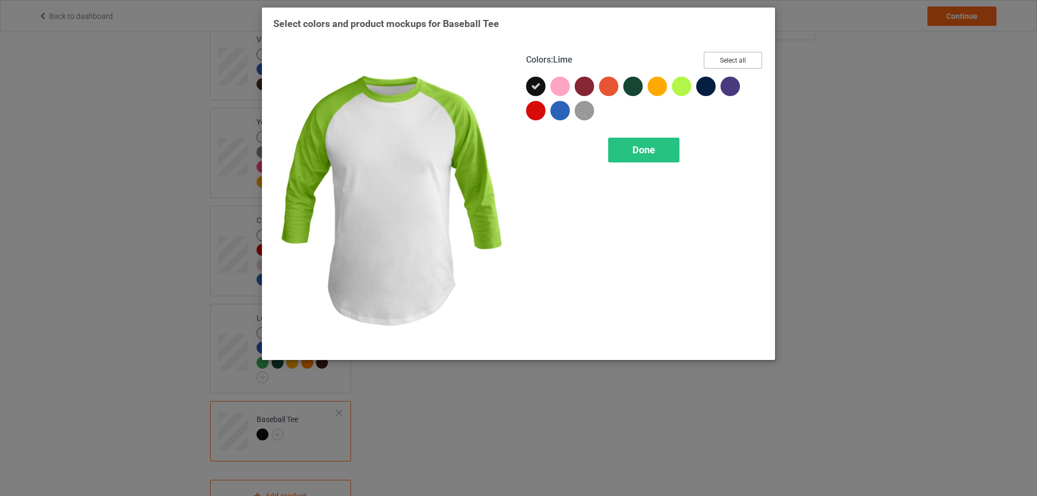
click at [729, 56] on button "Select all" at bounding box center [733, 60] width 58 height 17
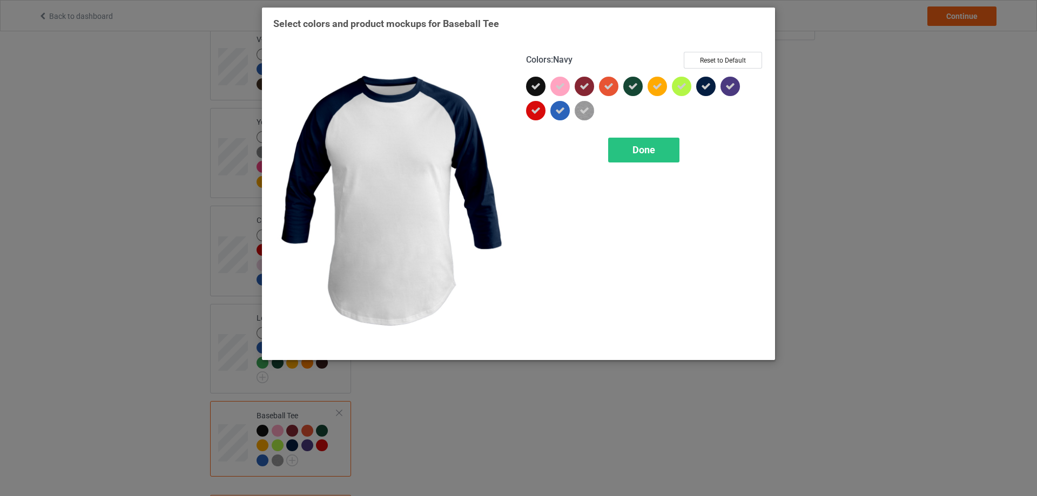
drag, startPoint x: 670, startPoint y: 131, endPoint x: 666, endPoint y: 136, distance: 6.6
click at [669, 134] on div "Colors : Navy Reset to Default Done" at bounding box center [644, 200] width 253 height 312
click at [654, 153] on span "Done" at bounding box center [643, 149] width 23 height 11
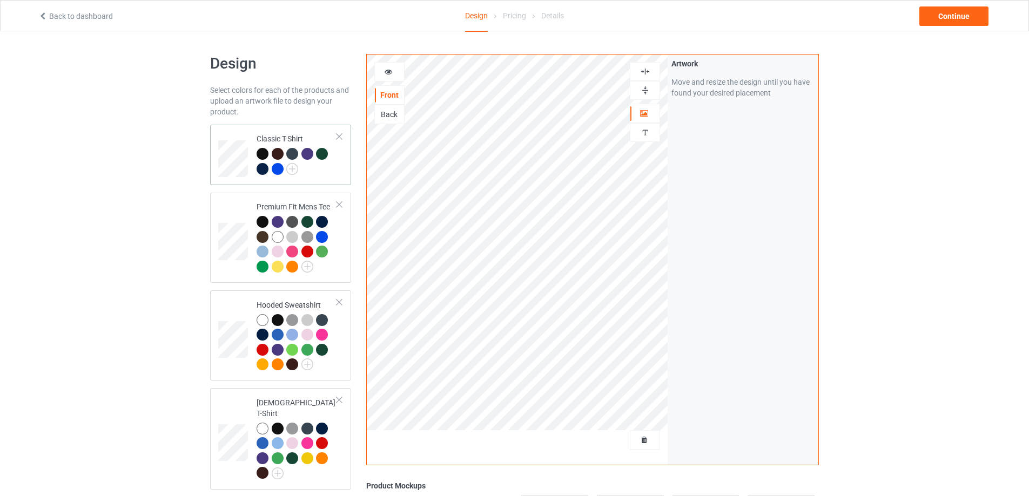
click at [324, 177] on div at bounding box center [297, 163] width 80 height 30
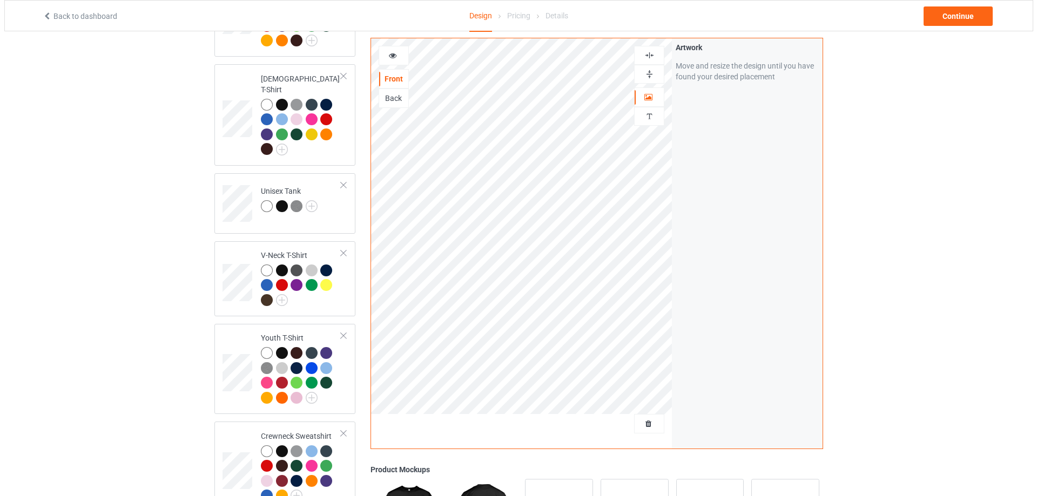
scroll to position [588, 0]
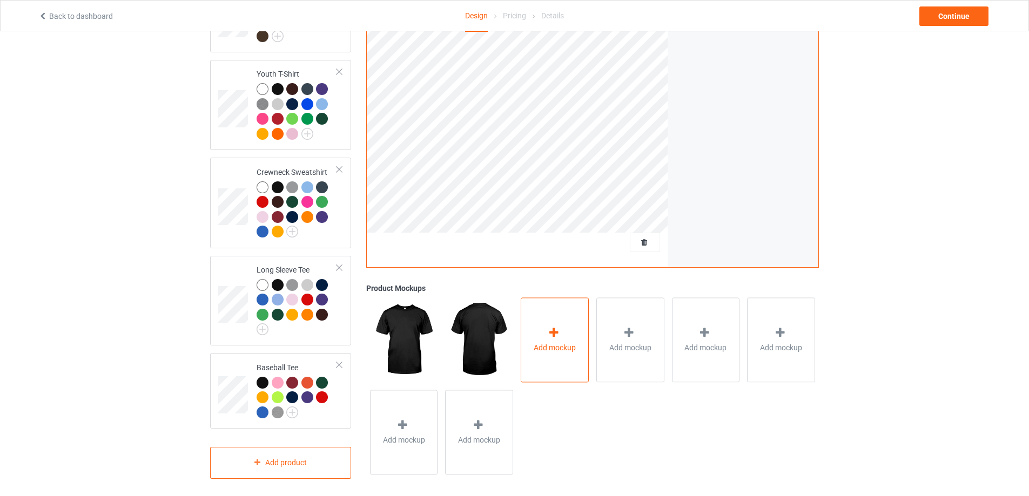
click at [554, 343] on span "Add mockup" at bounding box center [555, 348] width 42 height 11
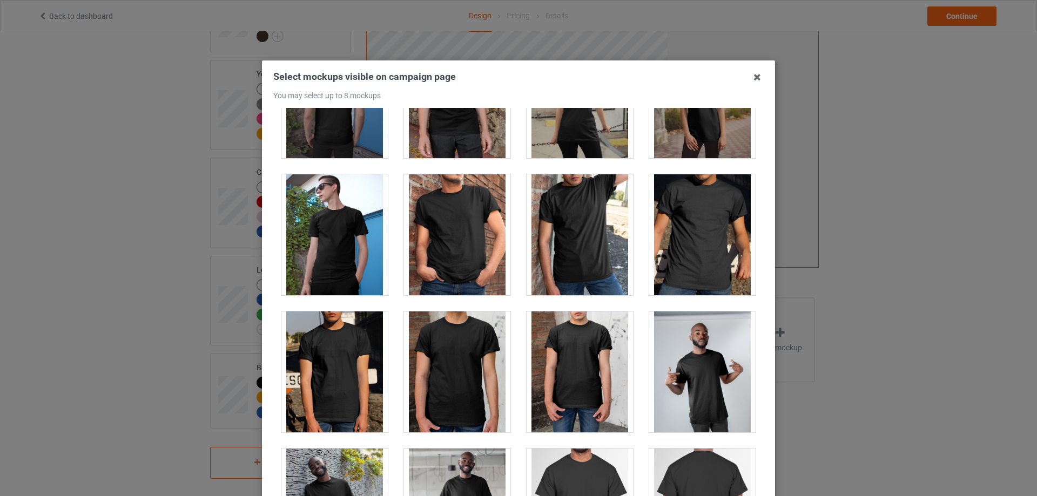
scroll to position [0, 0]
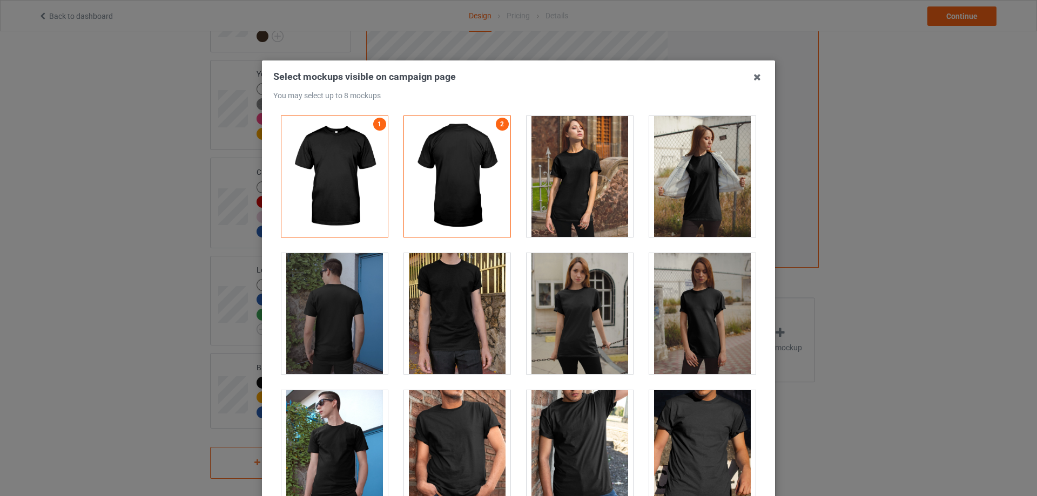
click at [561, 153] on div at bounding box center [580, 176] width 106 height 121
click at [693, 315] on div at bounding box center [702, 313] width 106 height 121
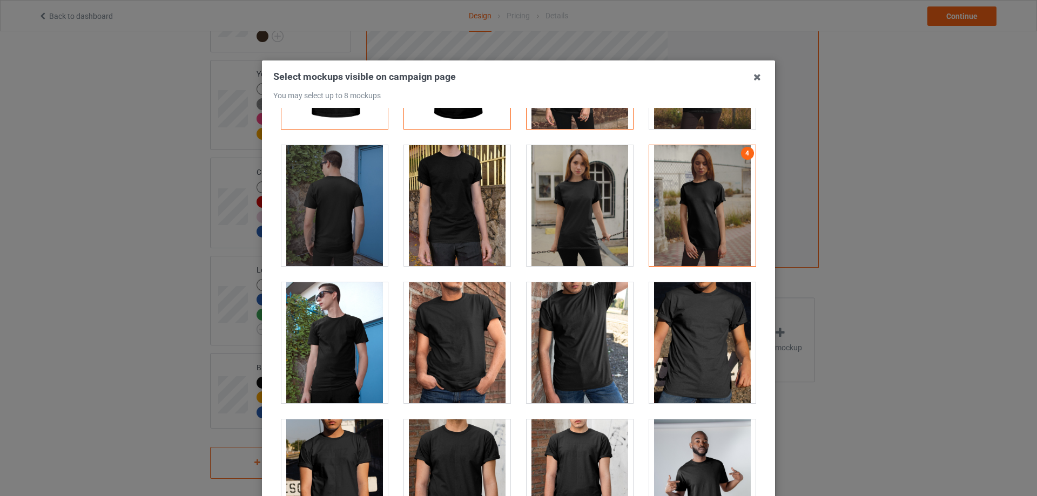
click at [692, 320] on div at bounding box center [702, 342] width 106 height 121
click at [320, 325] on div at bounding box center [334, 342] width 106 height 121
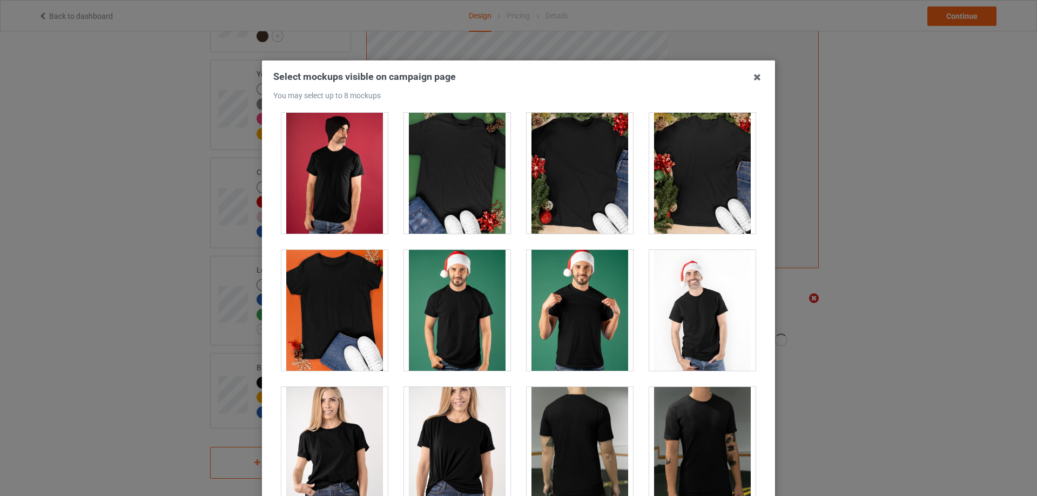
scroll to position [1458, 0]
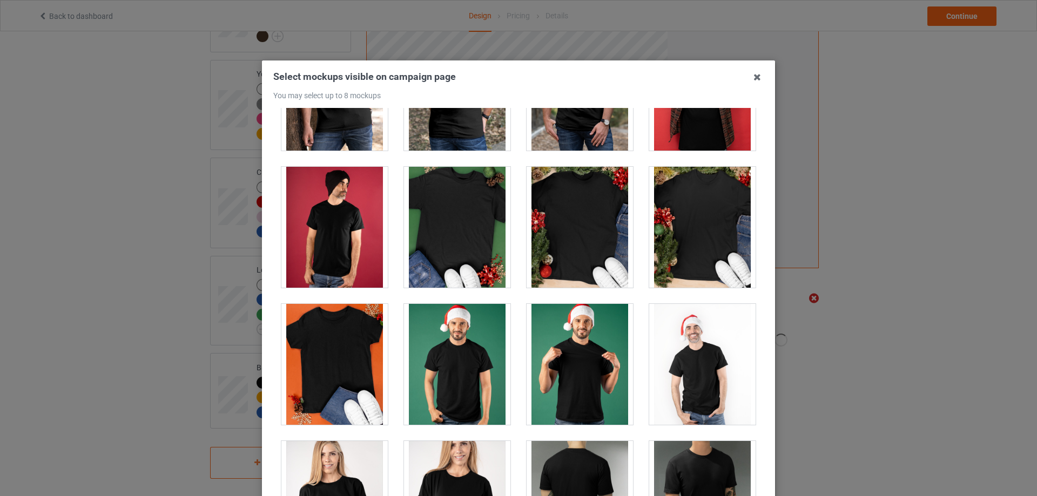
click at [569, 205] on div at bounding box center [580, 227] width 106 height 121
click at [690, 207] on div at bounding box center [702, 227] width 106 height 121
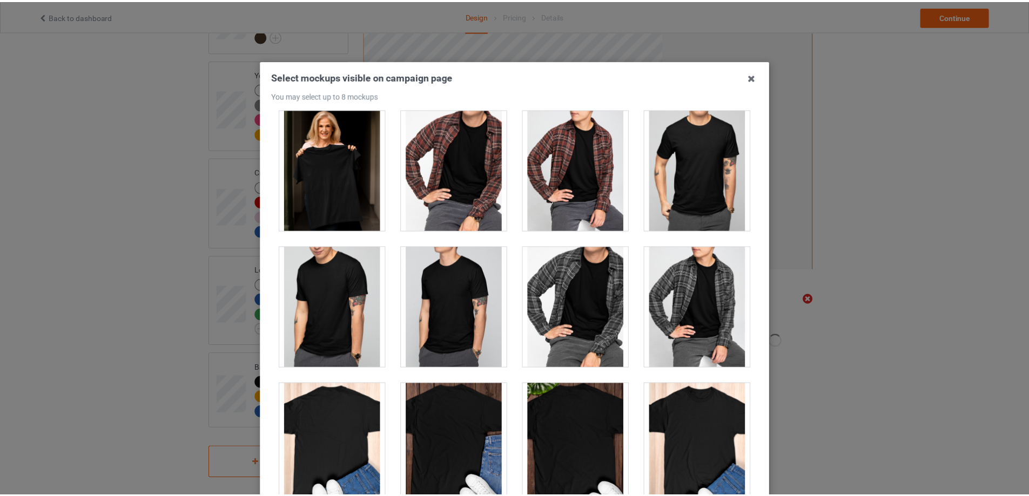
scroll to position [108, 0]
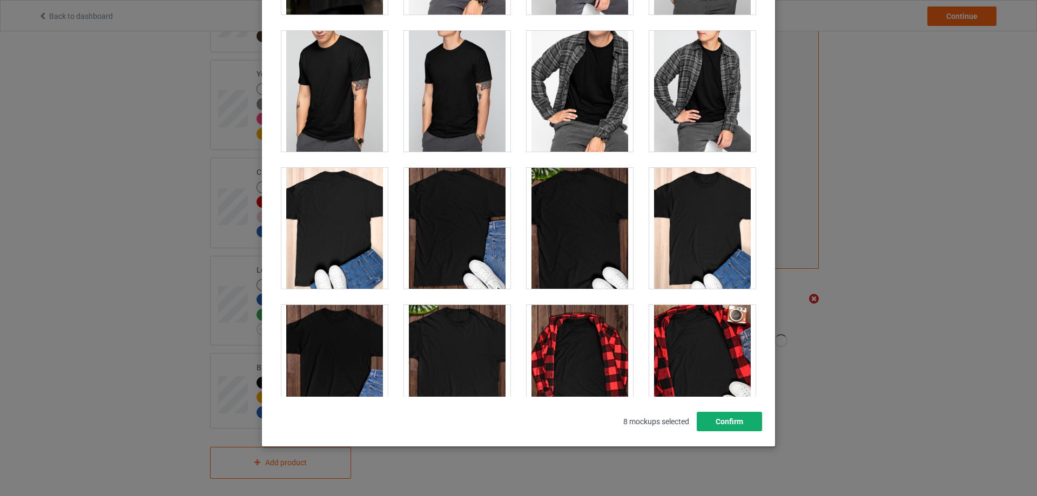
click at [716, 422] on button "Confirm" at bounding box center [729, 421] width 65 height 19
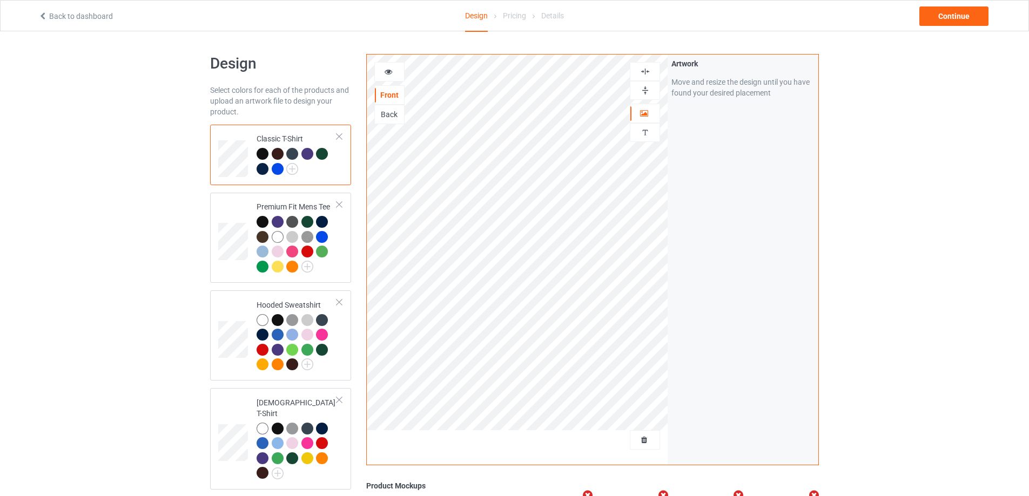
scroll to position [270, 0]
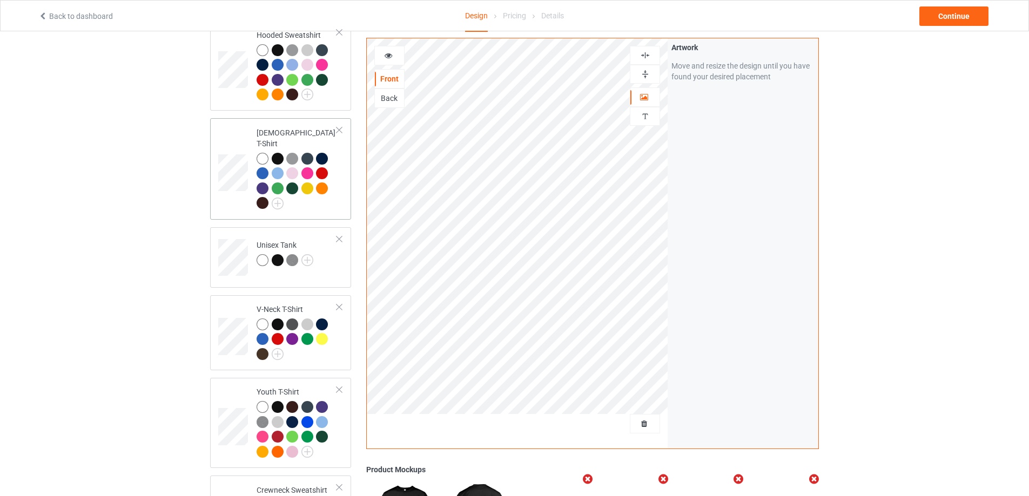
click at [337, 187] on td "[DEMOGRAPHIC_DATA] T-Shirt" at bounding box center [297, 169] width 92 height 92
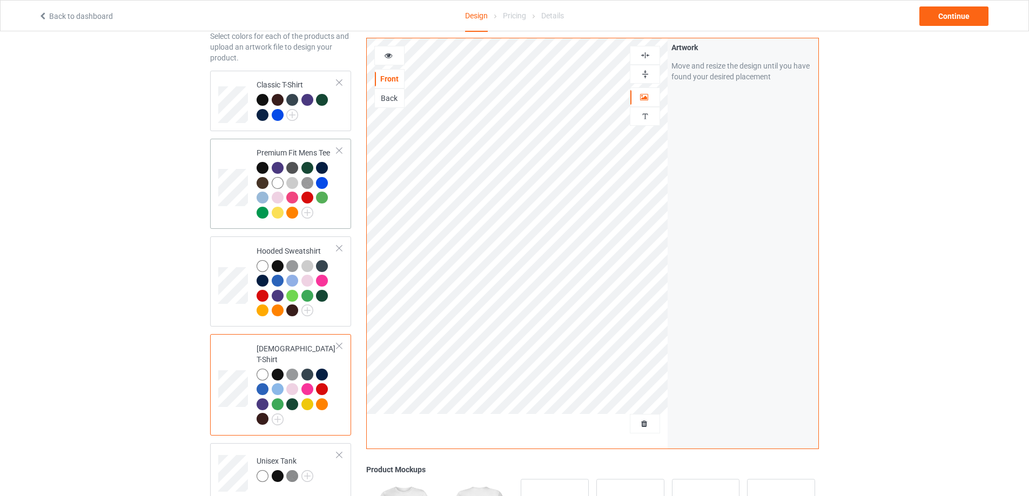
click at [338, 190] on td "Premium Fit Mens Tee" at bounding box center [297, 184] width 92 height 82
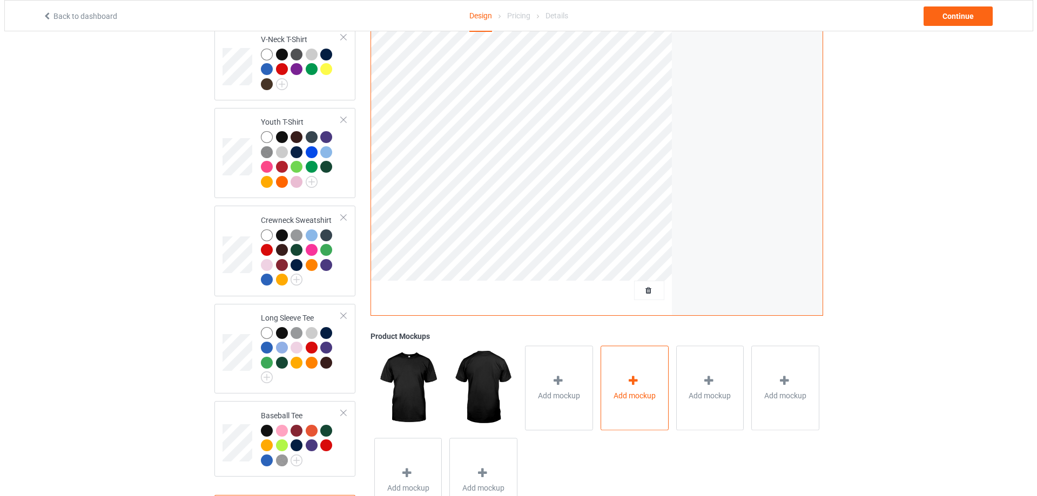
scroll to position [588, 0]
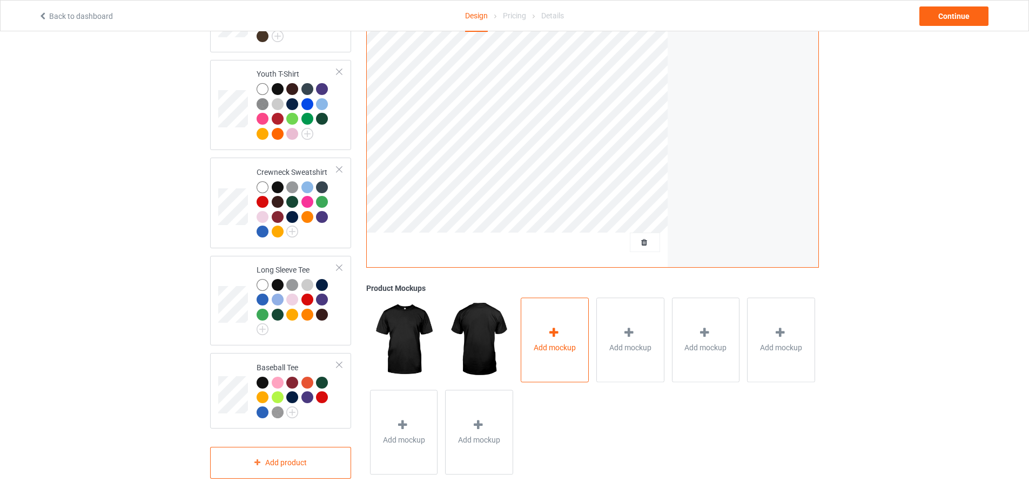
click at [575, 343] on span "Add mockup" at bounding box center [555, 348] width 42 height 11
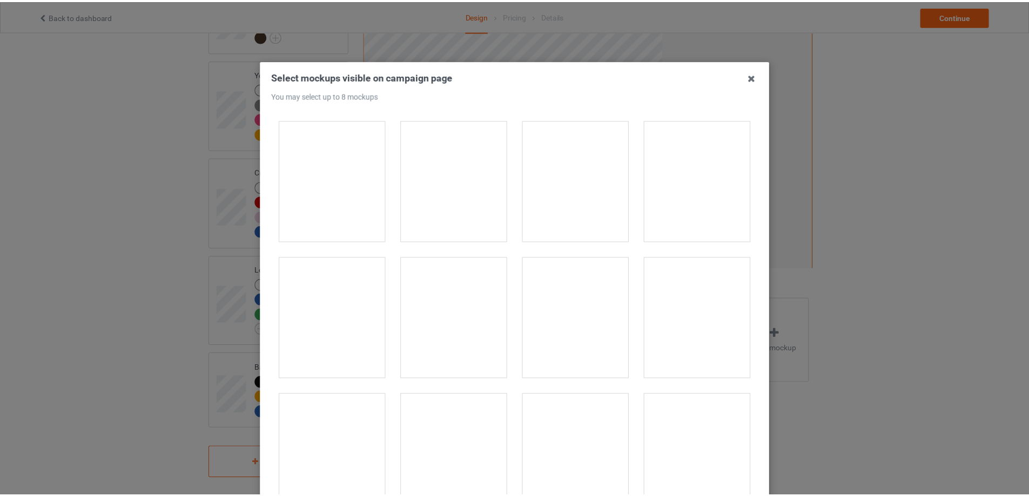
scroll to position [0, 0]
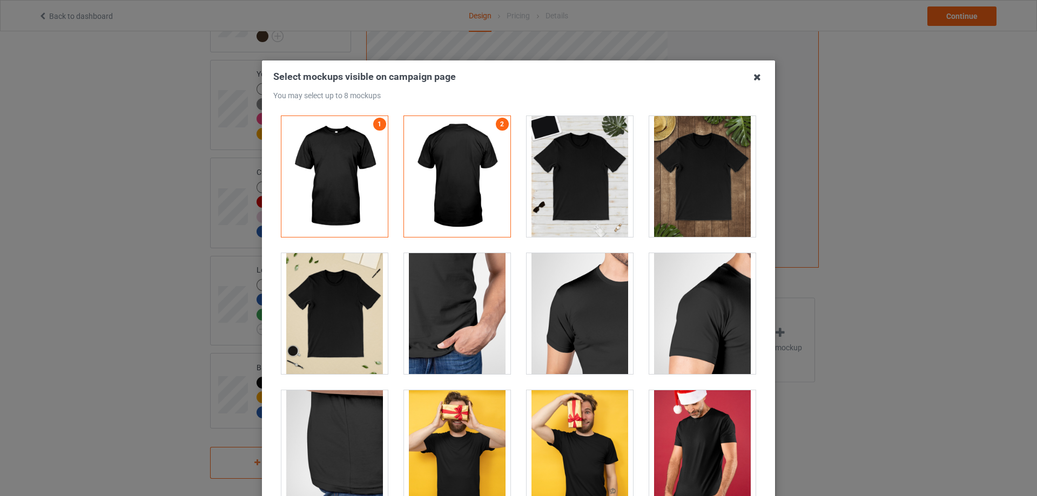
click at [752, 76] on icon at bounding box center [757, 77] width 17 height 17
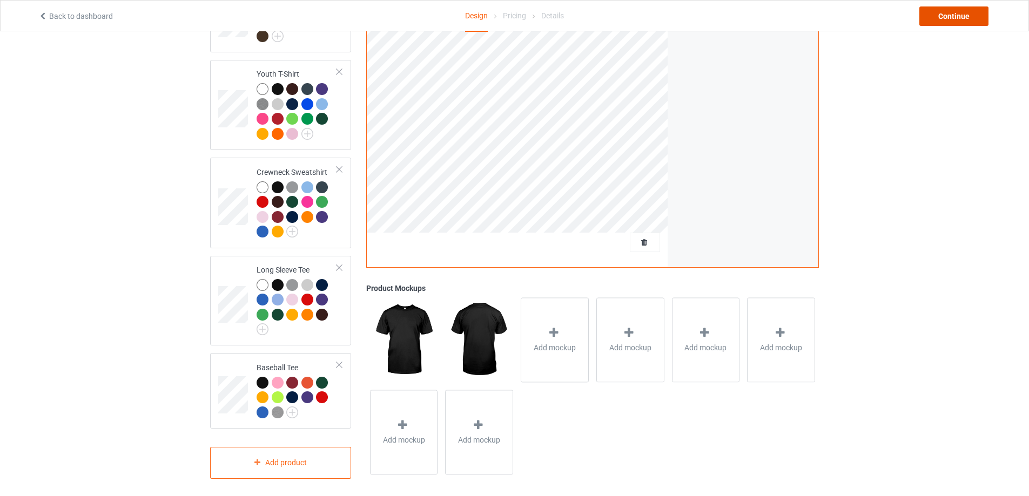
click at [965, 23] on div "Continue" at bounding box center [953, 15] width 69 height 19
